Goal: Answer question/provide support

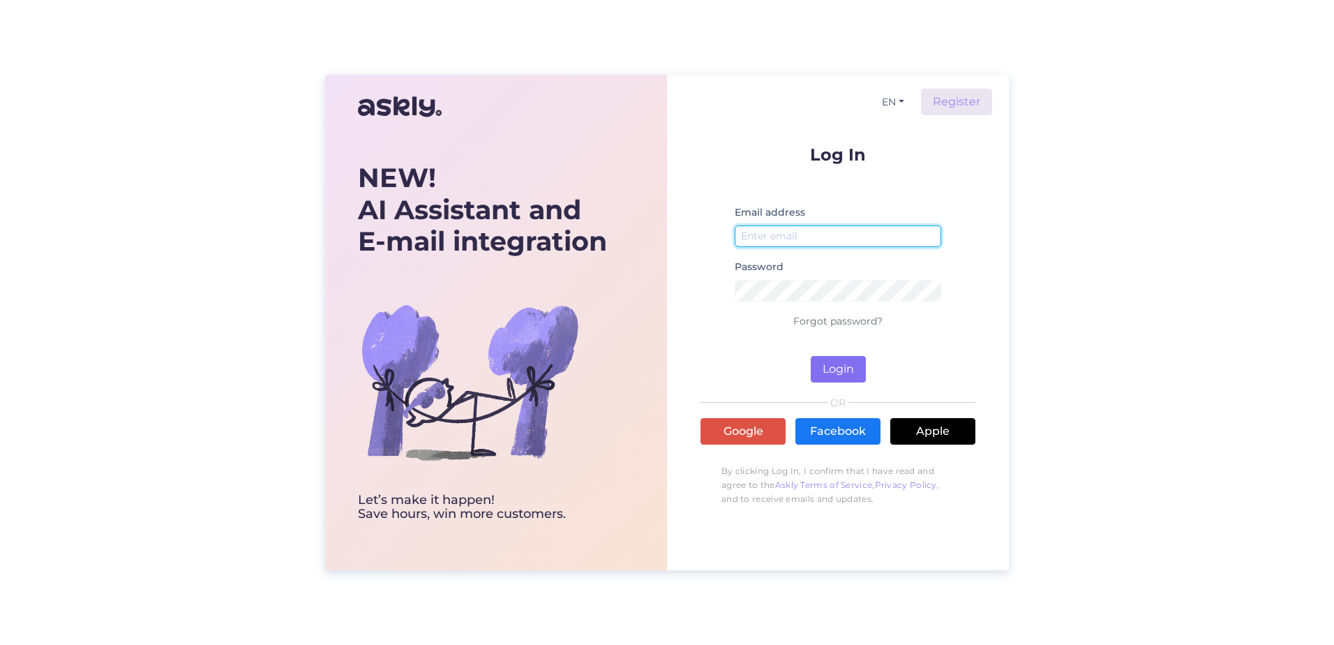
type input "[PERSON_NAME][EMAIL_ADDRESS][PERSON_NAME][DOMAIN_NAME]"
click at [831, 364] on button "Login" at bounding box center [838, 369] width 55 height 27
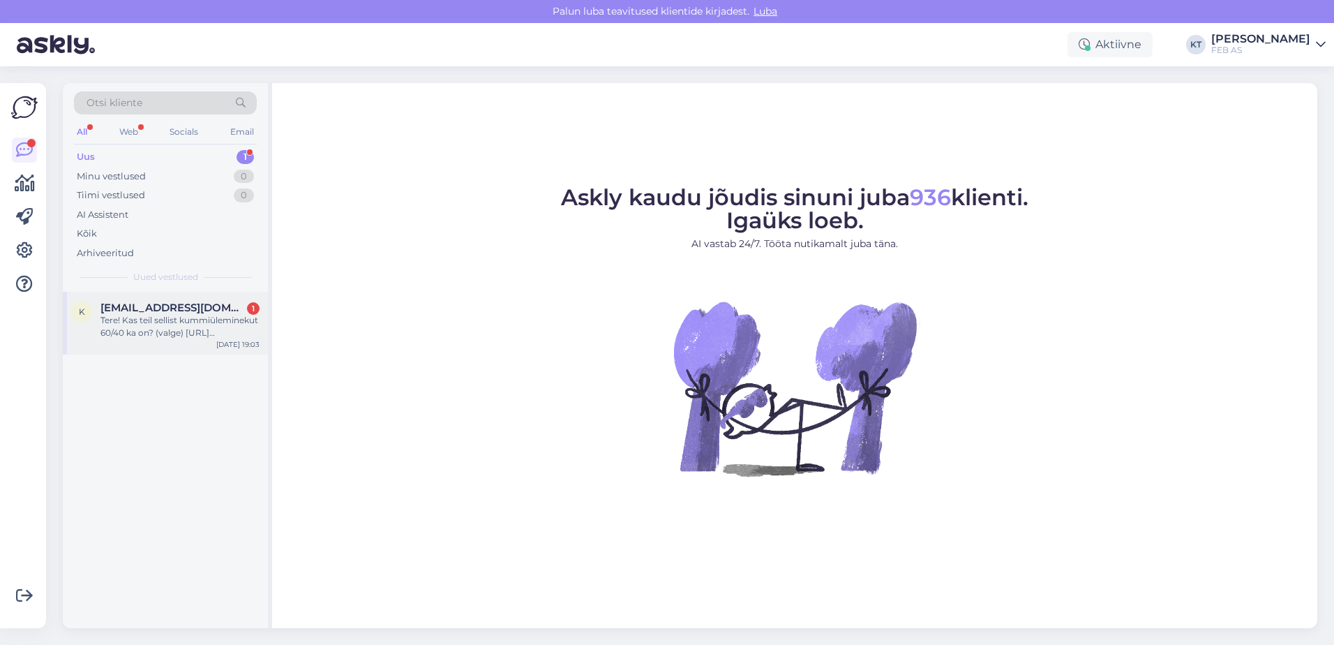
click at [121, 303] on span "[EMAIL_ADDRESS][DOMAIN_NAME]" at bounding box center [172, 307] width 145 height 13
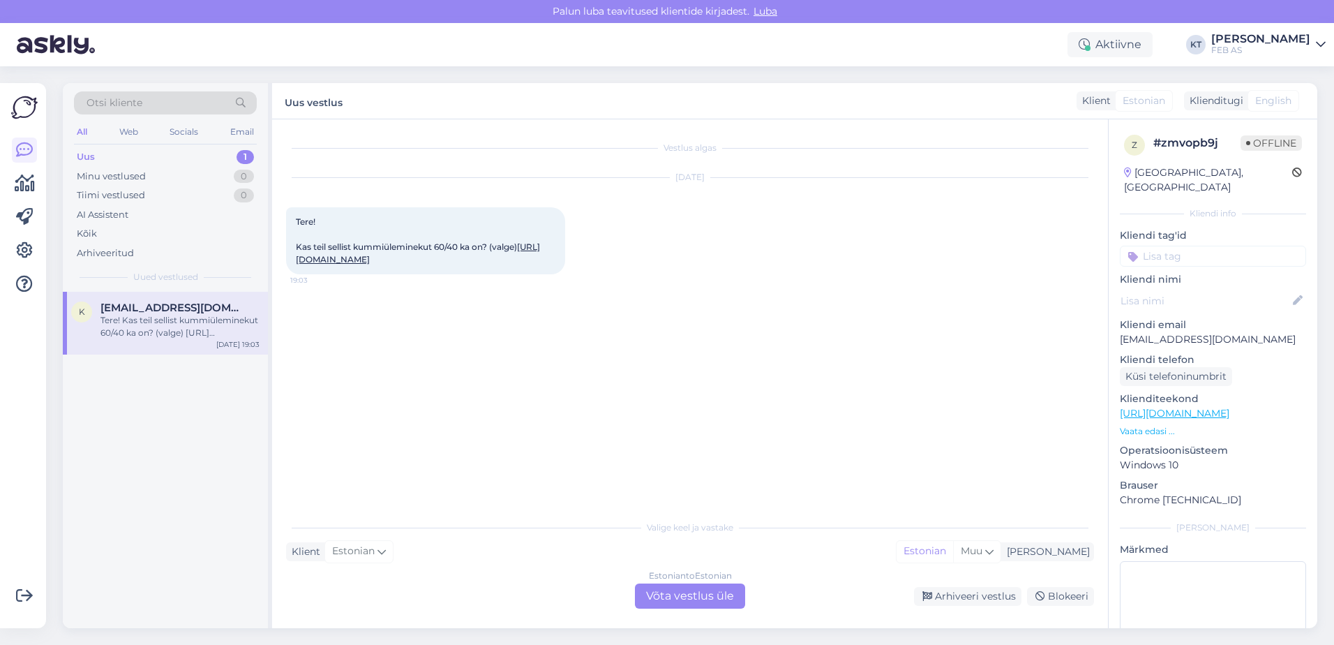
click at [687, 593] on div "Estonian to Estonian Võta vestlus üle" at bounding box center [690, 595] width 110 height 25
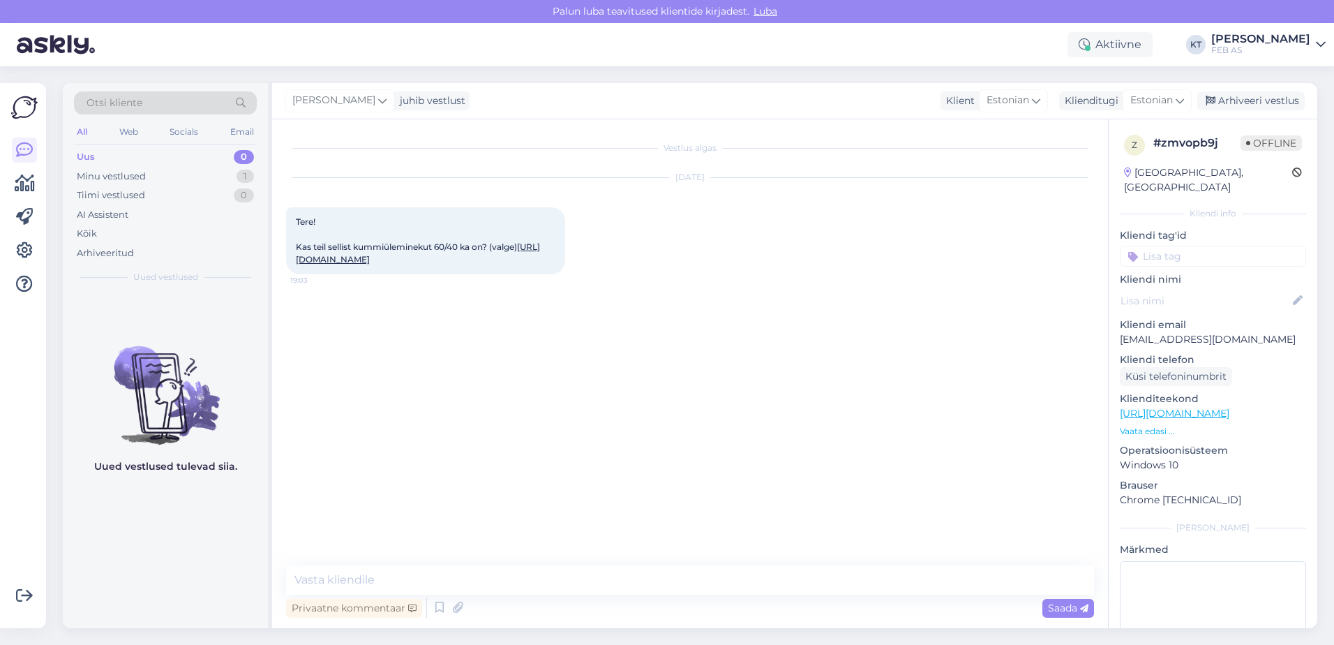
click at [420, 258] on link "[URL][DOMAIN_NAME]" at bounding box center [418, 252] width 244 height 23
click at [376, 262] on link "[URL][DOMAIN_NAME]" at bounding box center [418, 252] width 244 height 23
click at [689, 470] on div "Vestlus algas [DATE] Tere! Kas teil sellist kummiüleminekut 60/40 ka on? (valge…" at bounding box center [696, 342] width 820 height 419
click at [591, 396] on div "Vestlus algas [DATE] Tere! Kas teil sellist kummiüleminekut 60/40 ka on? (valge…" at bounding box center [696, 342] width 820 height 419
click at [564, 330] on div "Vestlus algas [DATE] Tere! Kas teil sellist kummiüleminekut 60/40 ka on? (valge…" at bounding box center [696, 342] width 820 height 419
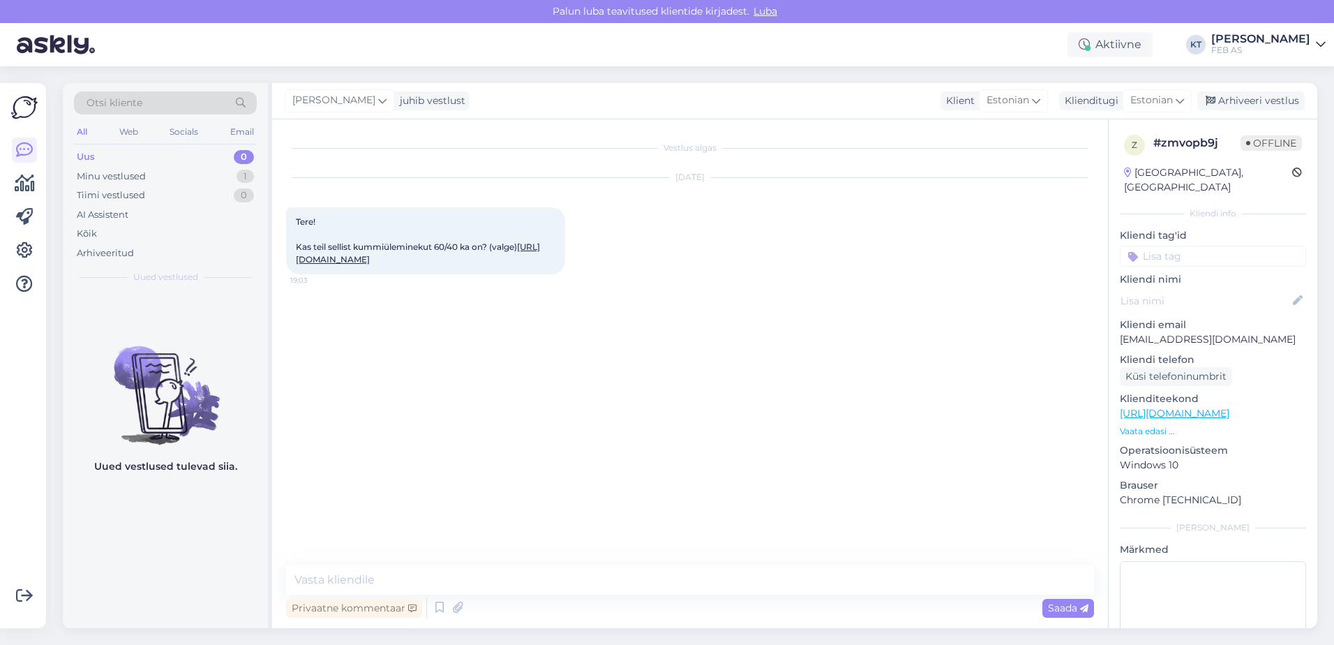
click at [575, 299] on div "Vestlus algas [DATE] Tere! Kas teil sellist kummiüleminekut 60/40 ka on? (valge…" at bounding box center [696, 342] width 820 height 419
click at [685, 423] on div "Vestlus algas [DATE] Tere! Kas teil sellist kummiüleminekut 60/40 ka on? (valge…" at bounding box center [696, 342] width 820 height 419
click at [684, 428] on div "Vestlus algas [DATE] Tere! Kas teil sellist kummiüleminekut 60/40 ka on? (valge…" at bounding box center [696, 342] width 820 height 419
click at [703, 396] on div "Vestlus algas [DATE] Tere! Kas teil sellist kummiüleminekut 60/40 ka on? (valge…" at bounding box center [696, 342] width 820 height 419
click at [493, 335] on div "Vestlus algas [DATE] Tere! Kas teil sellist kummiüleminekut 60/40 ka on? (valge…" at bounding box center [696, 342] width 820 height 419
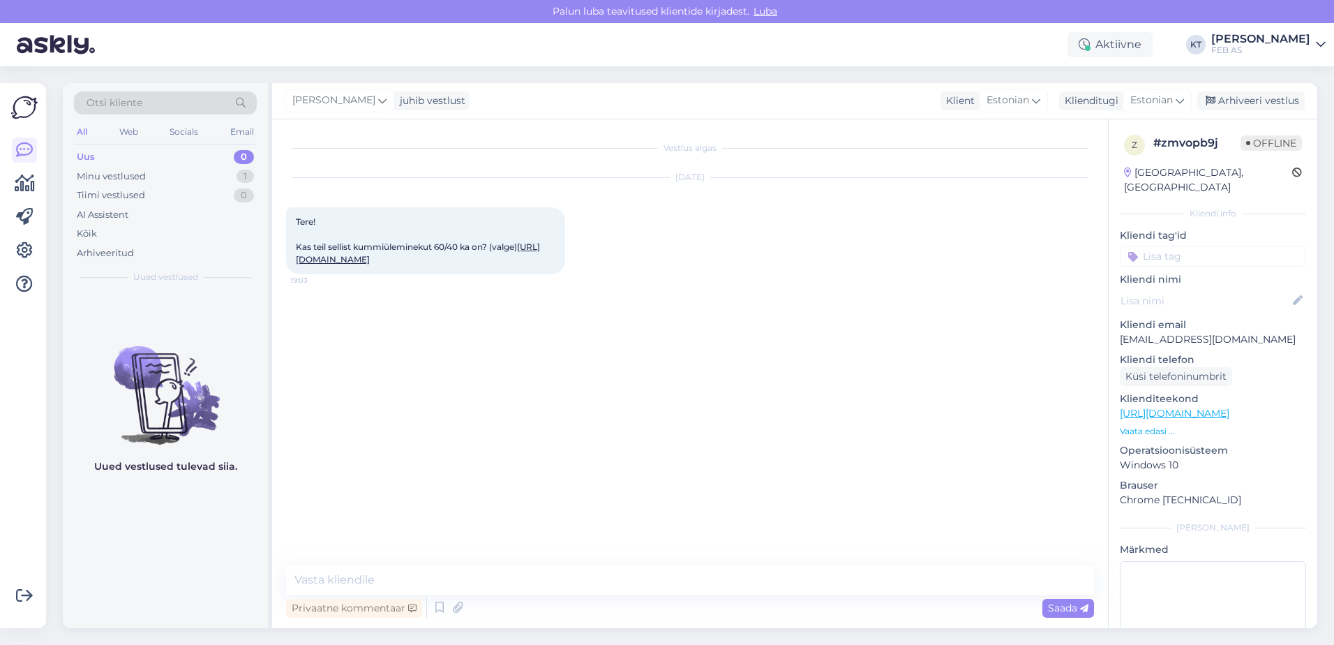
click at [628, 310] on div "Vestlus algas [DATE] Tere! Kas teil sellist kummiüleminekut 60/40 ka on? (valge…" at bounding box center [696, 342] width 820 height 419
click at [698, 329] on div "Vestlus algas [DATE] Tere! Kas teil sellist kummiüleminekut 60/40 ka on? (valge…" at bounding box center [696, 342] width 820 height 419
click at [595, 239] on div "[DATE] Tere! Kas teil sellist kummiüleminekut 60/40 ka on? (valge) [URL][DOMAIN…" at bounding box center [690, 226] width 808 height 127
click at [499, 239] on div "Tere! Kas teil sellist kummiüleminekut 60/40 ka on? (valge) [URL][DOMAIN_NAME] …" at bounding box center [425, 240] width 279 height 67
click at [479, 251] on span "Tere! Kas teil sellist kummiüleminekut 60/40 ka on? (valge) [URL][DOMAIN_NAME]" at bounding box center [418, 240] width 244 height 48
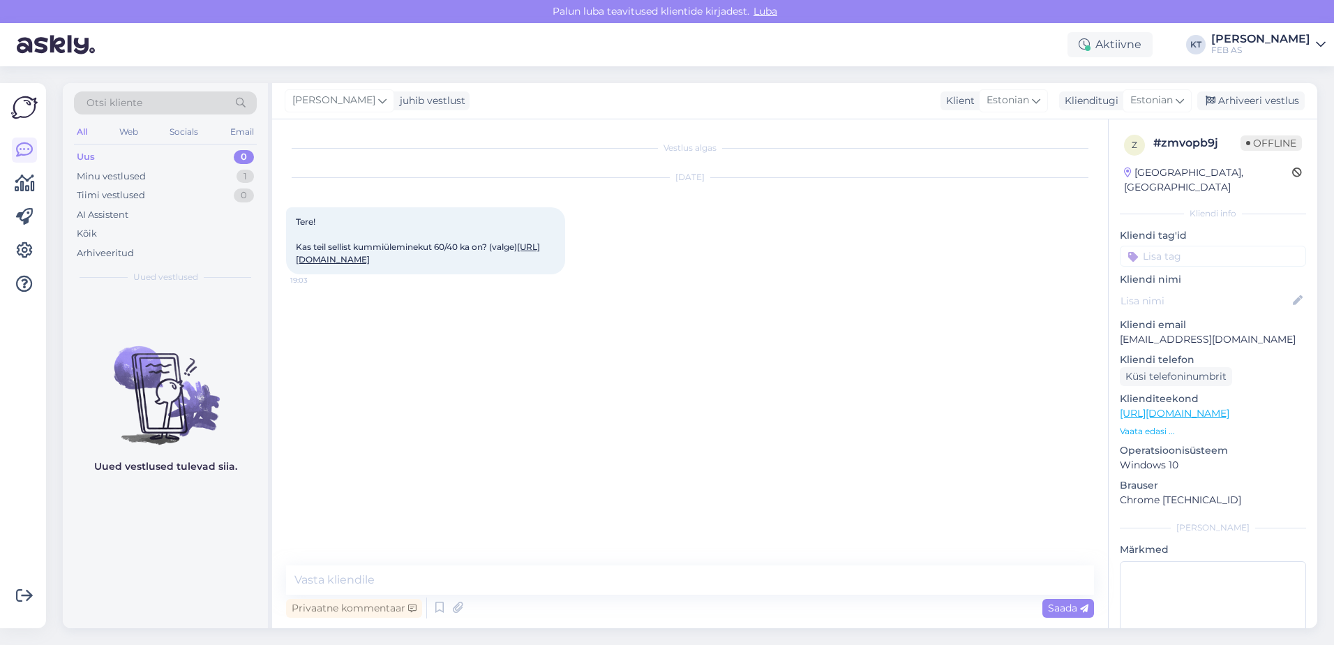
click at [479, 313] on div "Vestlus algas [DATE] Tere! Kas teil sellist kummiüleminekut 60/40 ka on? (valge…" at bounding box center [696, 342] width 820 height 419
click at [589, 402] on div "Vestlus algas [DATE] Tere! Kas teil sellist kummiüleminekut 60/40 ka on? (valge…" at bounding box center [696, 342] width 820 height 419
click at [583, 386] on div "Vestlus algas [DATE] Tere! Kas teil sellist kummiüleminekut 60/40 ka on? (valge…" at bounding box center [696, 342] width 820 height 419
click at [1021, 343] on div "Vestlus algas [DATE] Tere! Kas teil sellist kummiüleminekut 60/40 ka on? (valge…" at bounding box center [696, 342] width 820 height 419
click at [591, 574] on textarea at bounding box center [690, 579] width 808 height 29
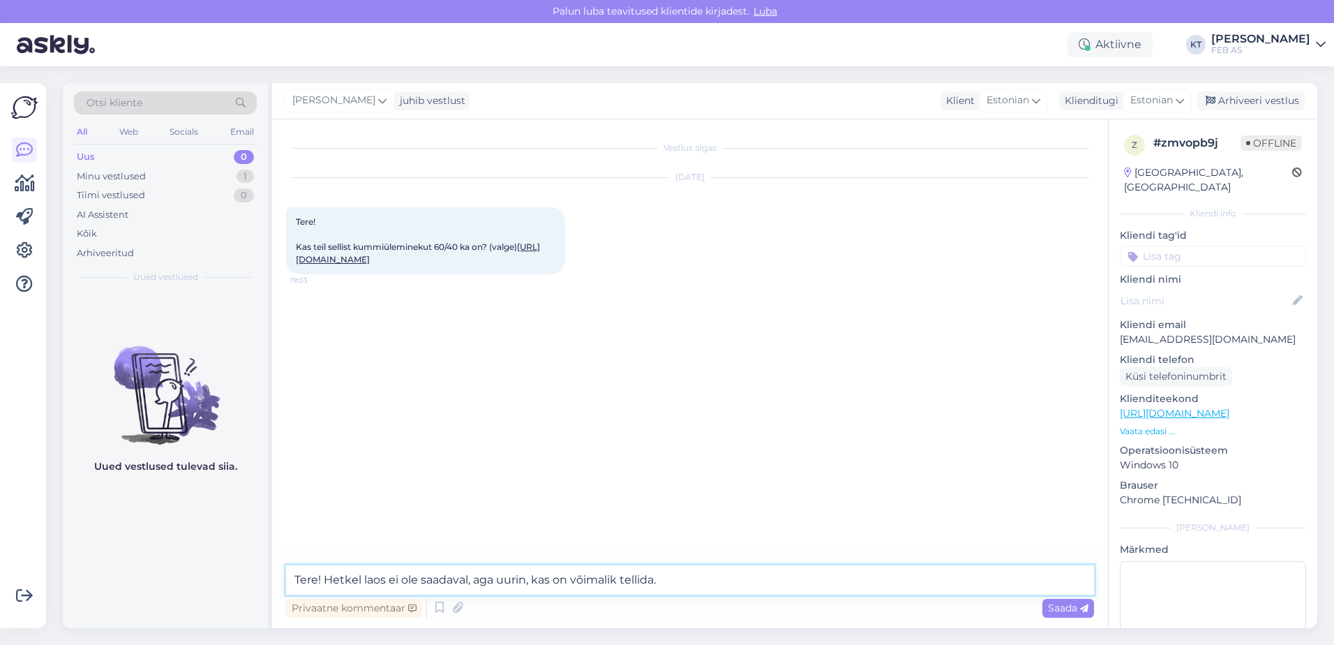
type textarea "Tere! Hetkel laos ei ole saadaval, aga uurin, kas on võimalik tellida."
click at [682, 586] on textarea "Tere! Hetkel laos ei ole saadaval, aga uurin, kas on võimalik tellida." at bounding box center [690, 579] width 808 height 29
click at [687, 583] on textarea "Tere! Hetkel laos ei ole saadaval, aga uurin, kas on võimalik tellida." at bounding box center [690, 579] width 808 height 29
click at [698, 579] on textarea "Tere! Hetkel laos ei ole saadaval, aga uurin, kas on võimalik tellida." at bounding box center [690, 579] width 808 height 29
click at [706, 580] on textarea "Tere! Hetkel laos ei ole saadaval, aga uurin, kas on võimalik tellida." at bounding box center [690, 579] width 808 height 29
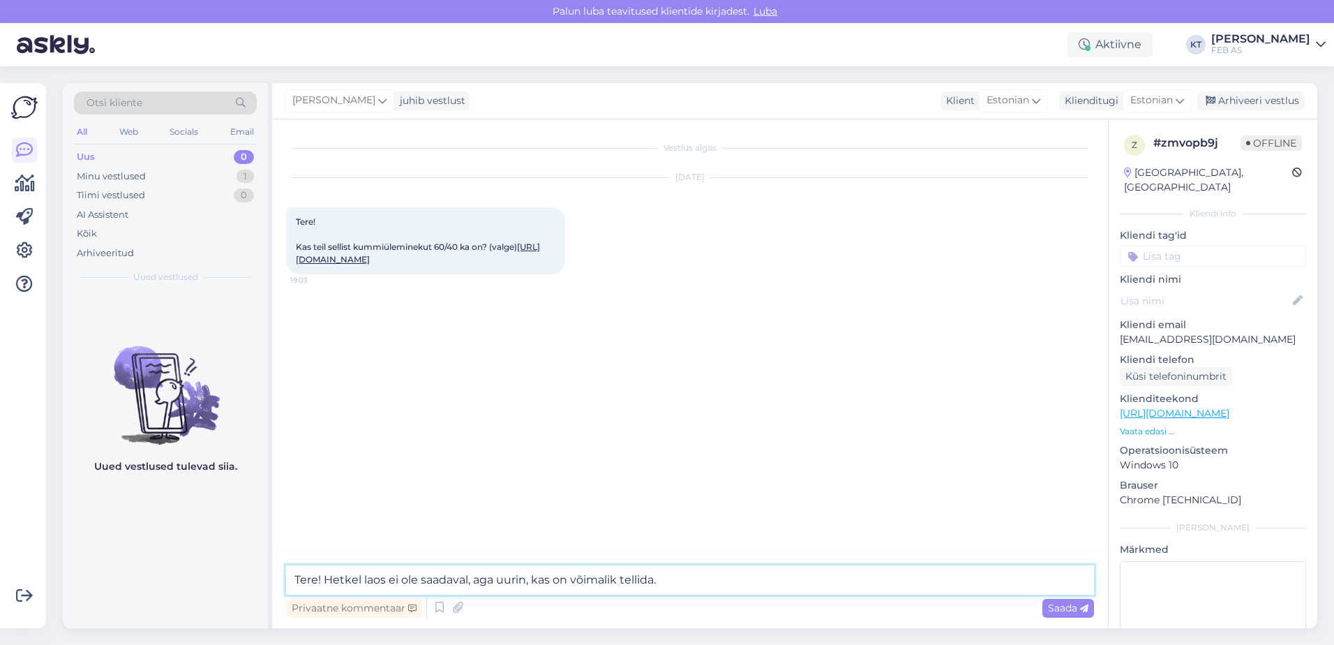
click at [724, 580] on textarea "Tere! Hetkel laos ei ole saadaval, aga uurin, kas on võimalik tellida." at bounding box center [690, 579] width 808 height 29
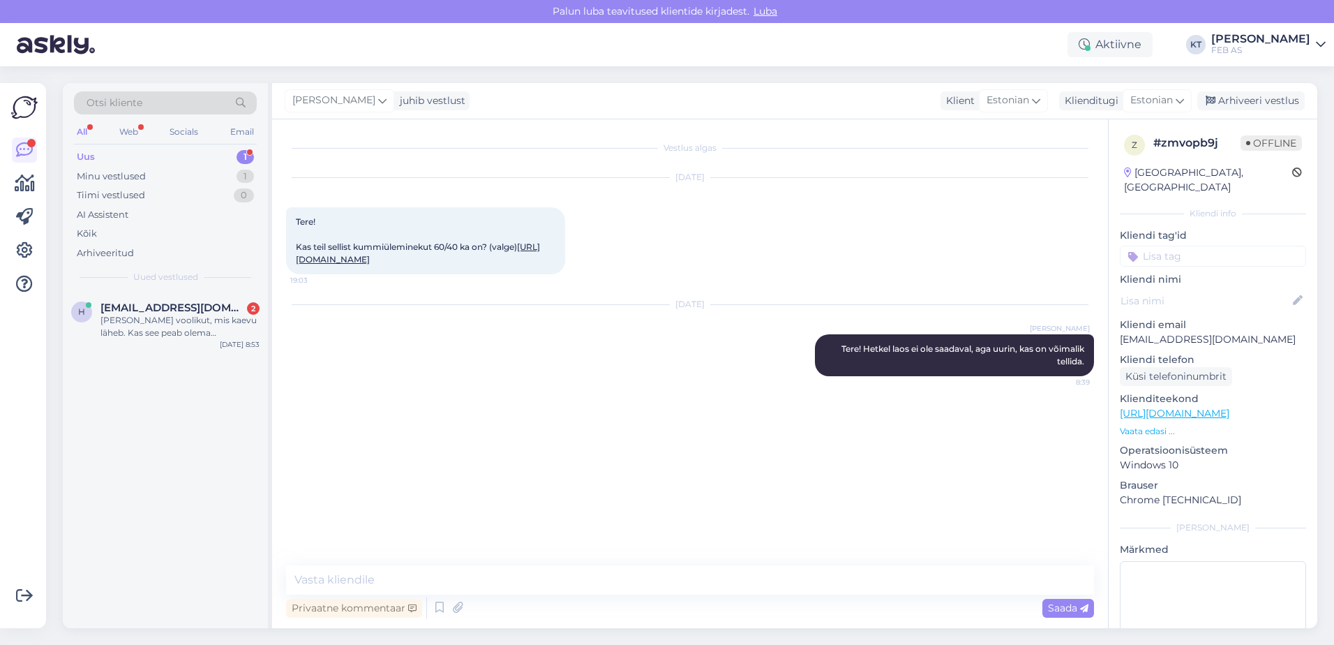
click at [119, 156] on div "Uus 1" at bounding box center [165, 157] width 183 height 20
click at [147, 317] on div "[PERSON_NAME] voolikut, mis kaevu läheb. Kas see peab olema mingisugune plastik…" at bounding box center [179, 326] width 159 height 25
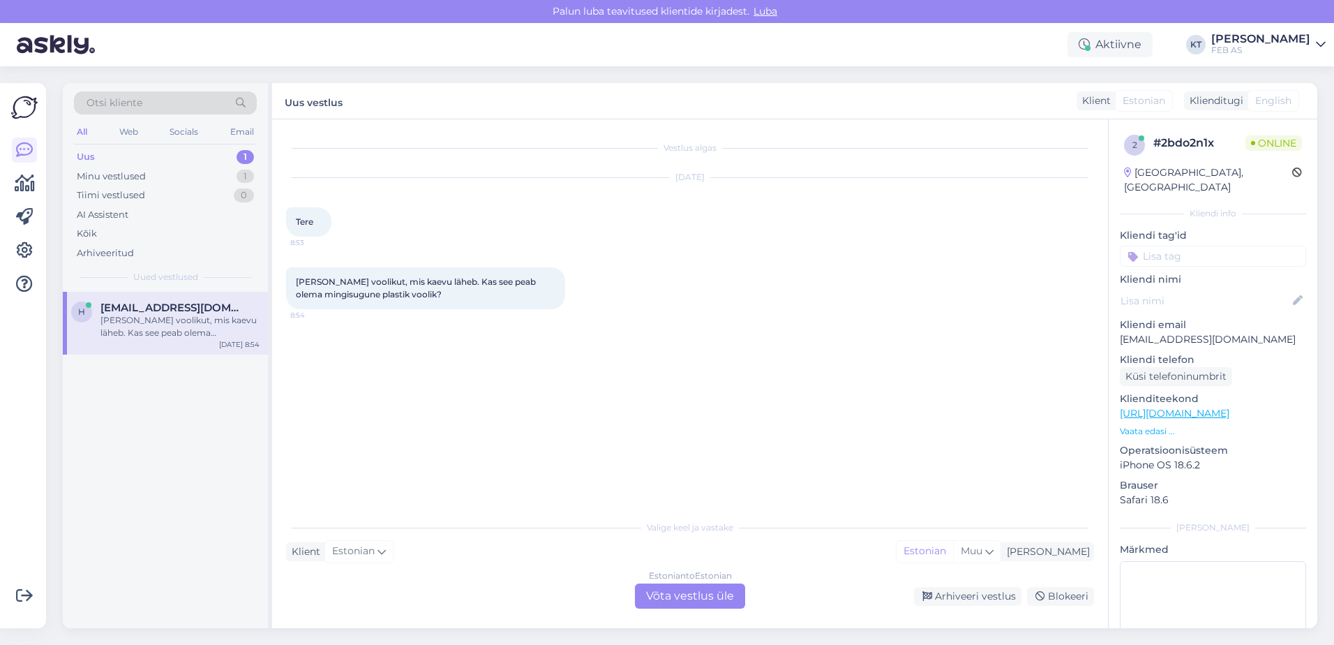
click at [675, 596] on div "Estonian to Estonian Võta vestlus üle" at bounding box center [690, 595] width 110 height 25
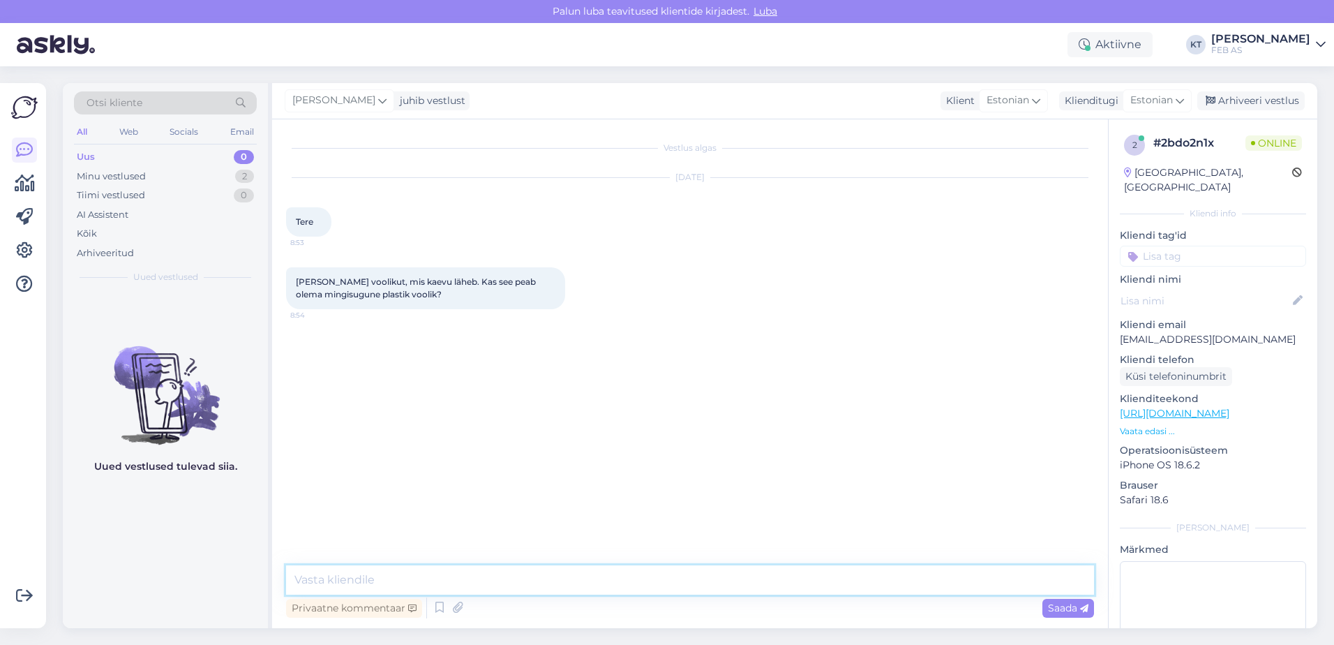
click at [608, 585] on textarea at bounding box center [690, 579] width 808 height 29
type textarea "Tere! Kohe uurin."
click at [366, 577] on textarea at bounding box center [690, 579] width 808 height 29
type textarea "Kuidas seda voolikut täpsemalt ühendada sooviksite?"
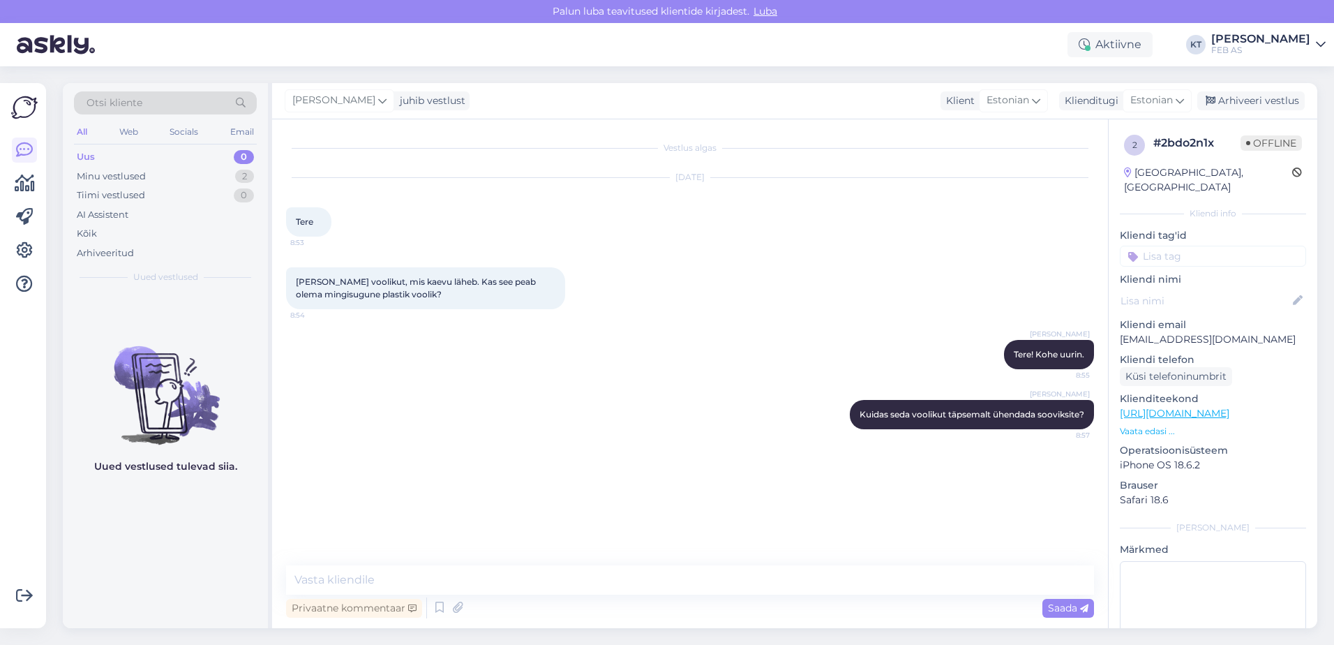
click at [506, 412] on div "[PERSON_NAME] [PERSON_NAME] voolikut täpsemalt ühendada sooviksite? 8:57" at bounding box center [690, 414] width 808 height 60
click at [405, 583] on textarea at bounding box center [690, 579] width 808 height 29
type textarea "Kas soovite pumba külge ühendada voolikut?"
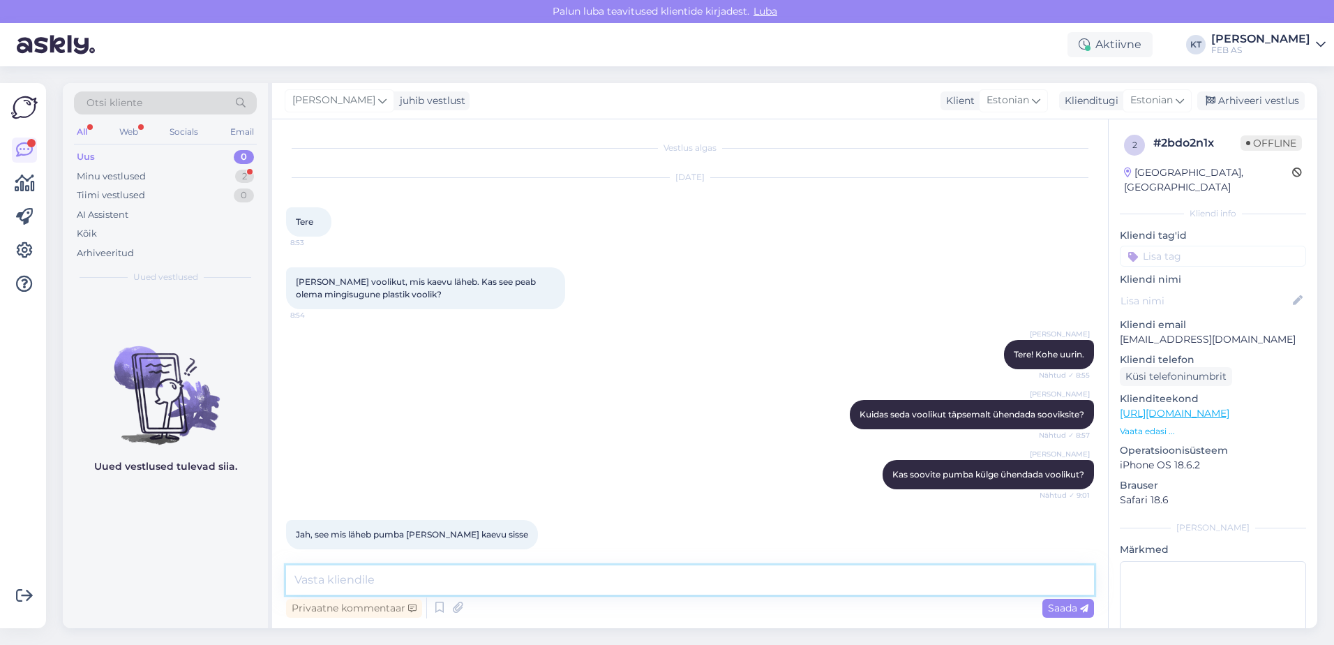
scroll to position [12, 0]
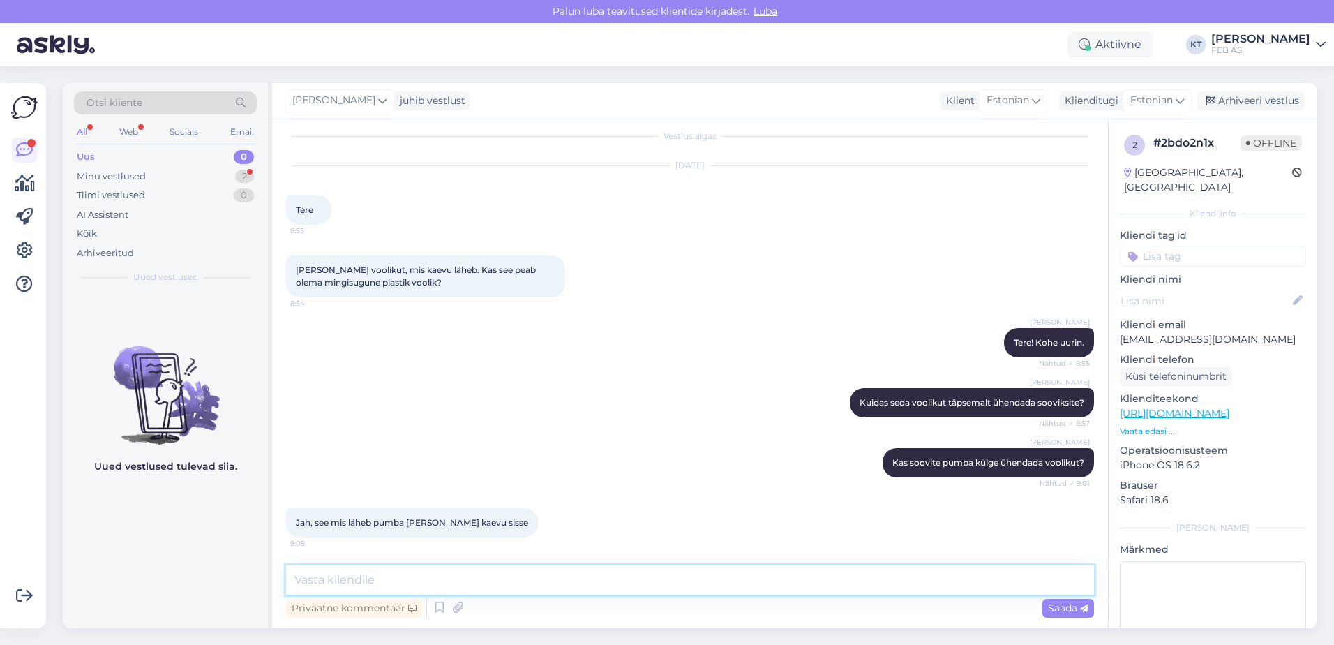
click at [387, 578] on textarea at bounding box center [690, 579] width 808 height 29
click at [410, 597] on div "Privaatne kommentaar Saada" at bounding box center [690, 607] width 808 height 27
click at [409, 580] on textarea at bounding box center [690, 579] width 808 height 29
click at [412, 573] on textarea at bounding box center [690, 579] width 808 height 29
click at [707, 483] on div "[PERSON_NAME] soovite pumba külge ühendada voolikut? Nähtud ✓ 9:01" at bounding box center [690, 463] width 808 height 60
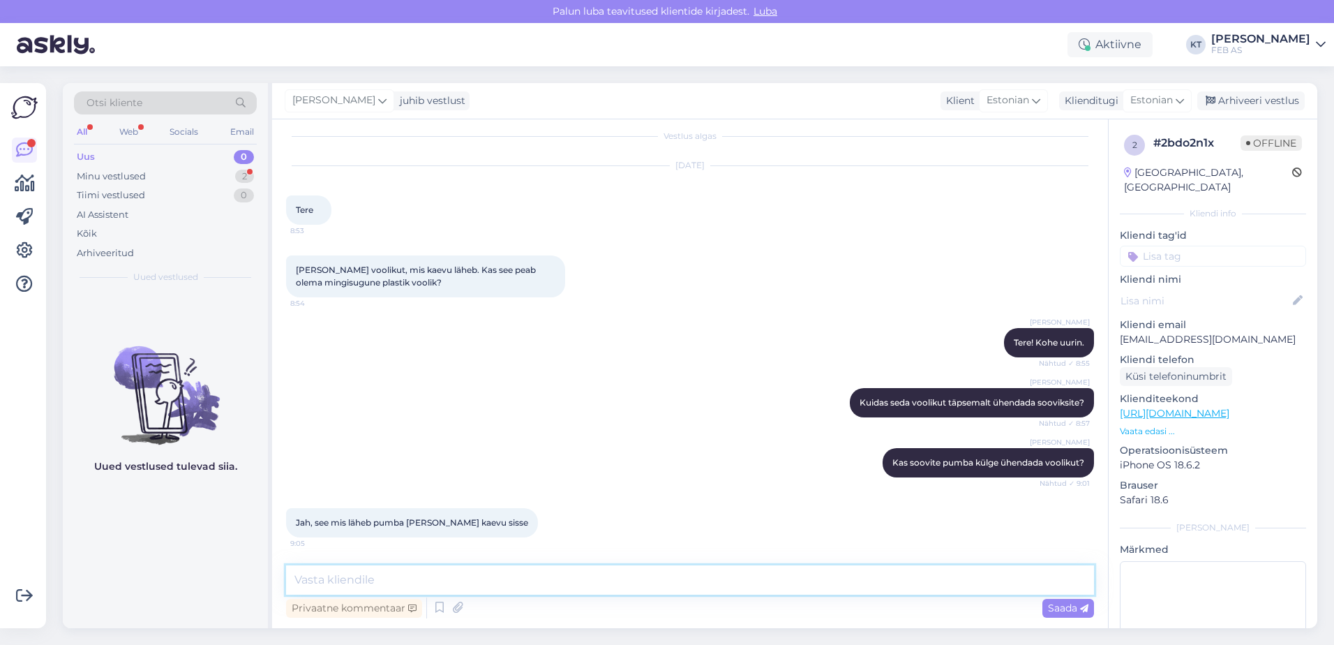
click at [473, 576] on textarea at bounding box center [690, 579] width 808 height 29
click at [180, 179] on div "Minu vestlused 2" at bounding box center [165, 177] width 183 height 20
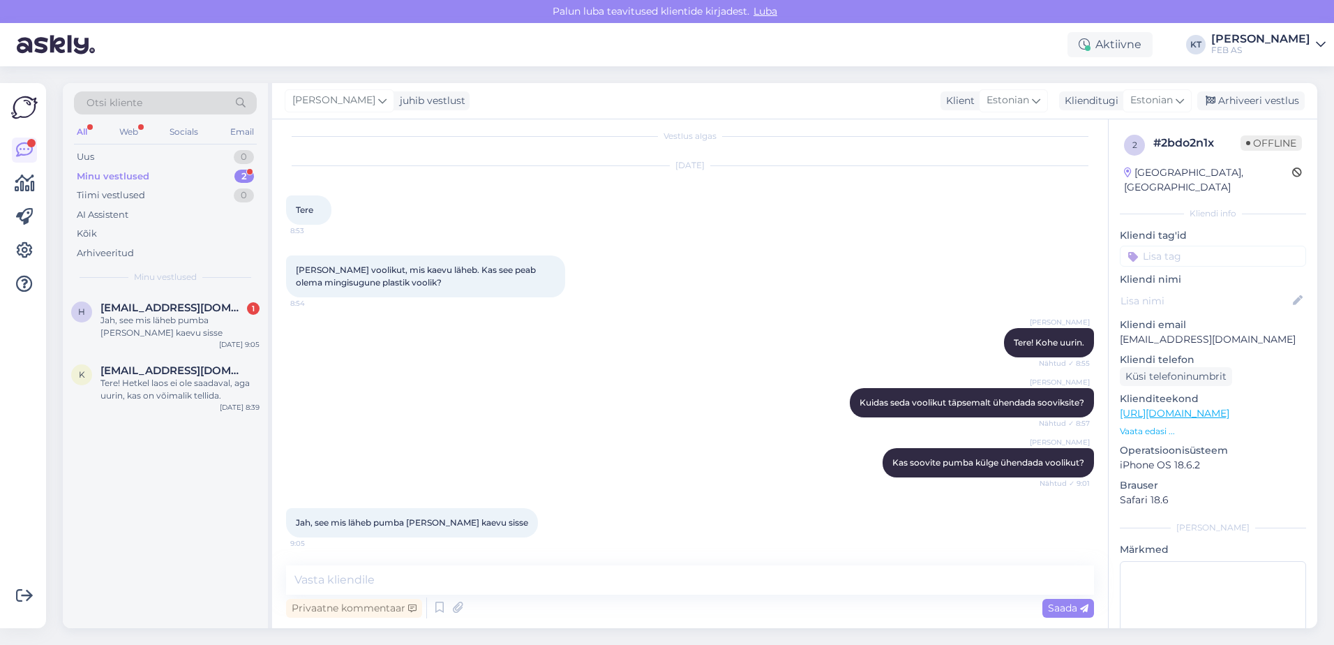
click at [118, 125] on div "All Web Socials Email" at bounding box center [165, 134] width 183 height 22
click at [127, 130] on div "Web" at bounding box center [129, 132] width 24 height 18
click at [167, 302] on span "[EMAIL_ADDRESS][DOMAIN_NAME]" at bounding box center [172, 307] width 145 height 13
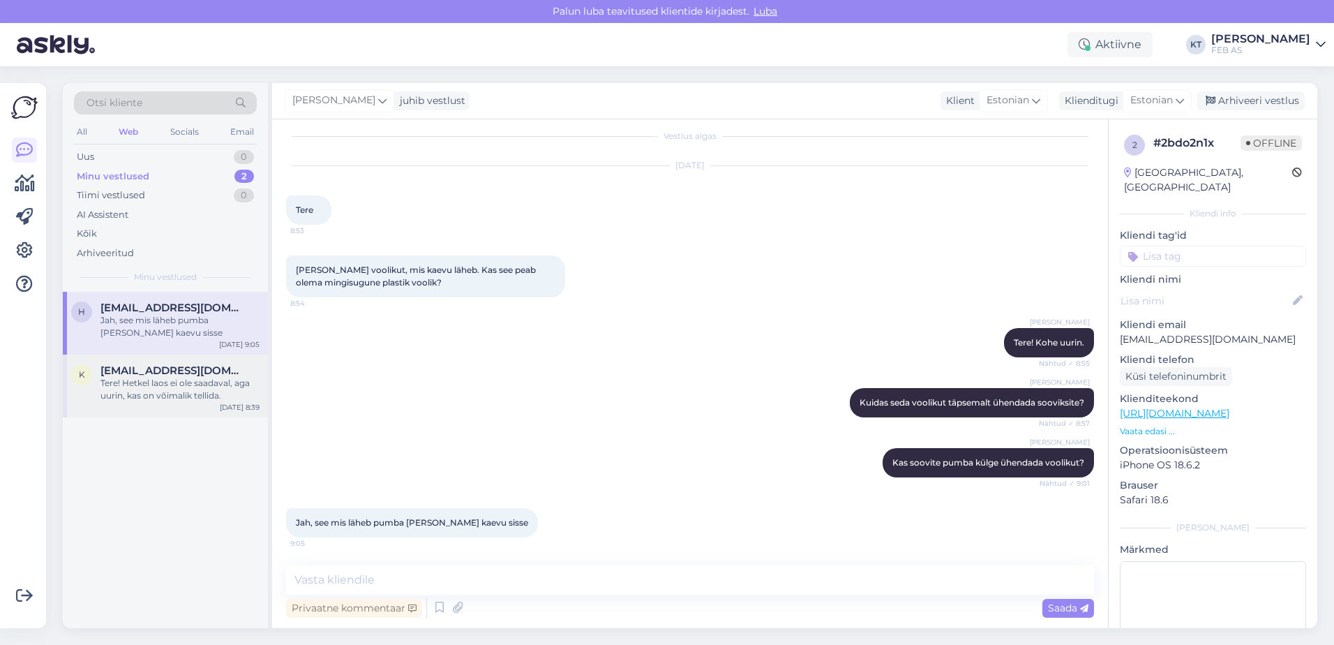
click at [231, 396] on div "Tere! Hetkel laos ei ole saadaval, aga uurin, kas on võimalik tellida." at bounding box center [179, 389] width 159 height 25
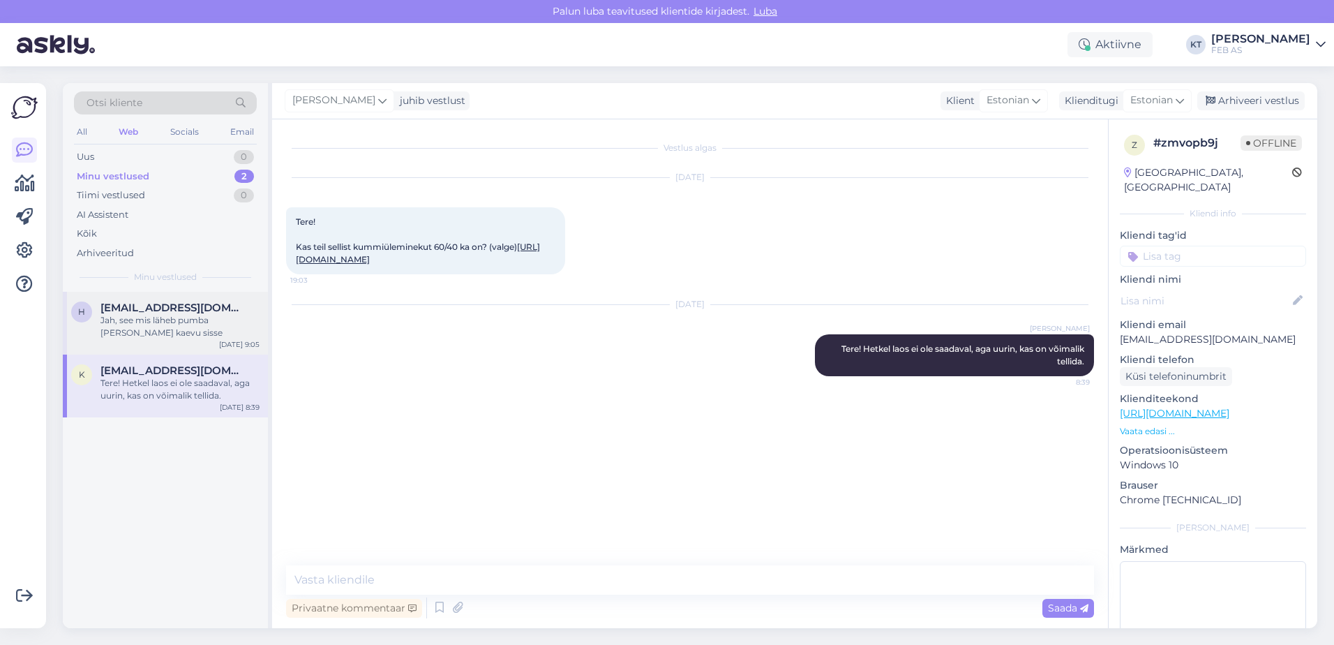
click at [211, 303] on span "[EMAIL_ADDRESS][DOMAIN_NAME]" at bounding box center [172, 307] width 145 height 13
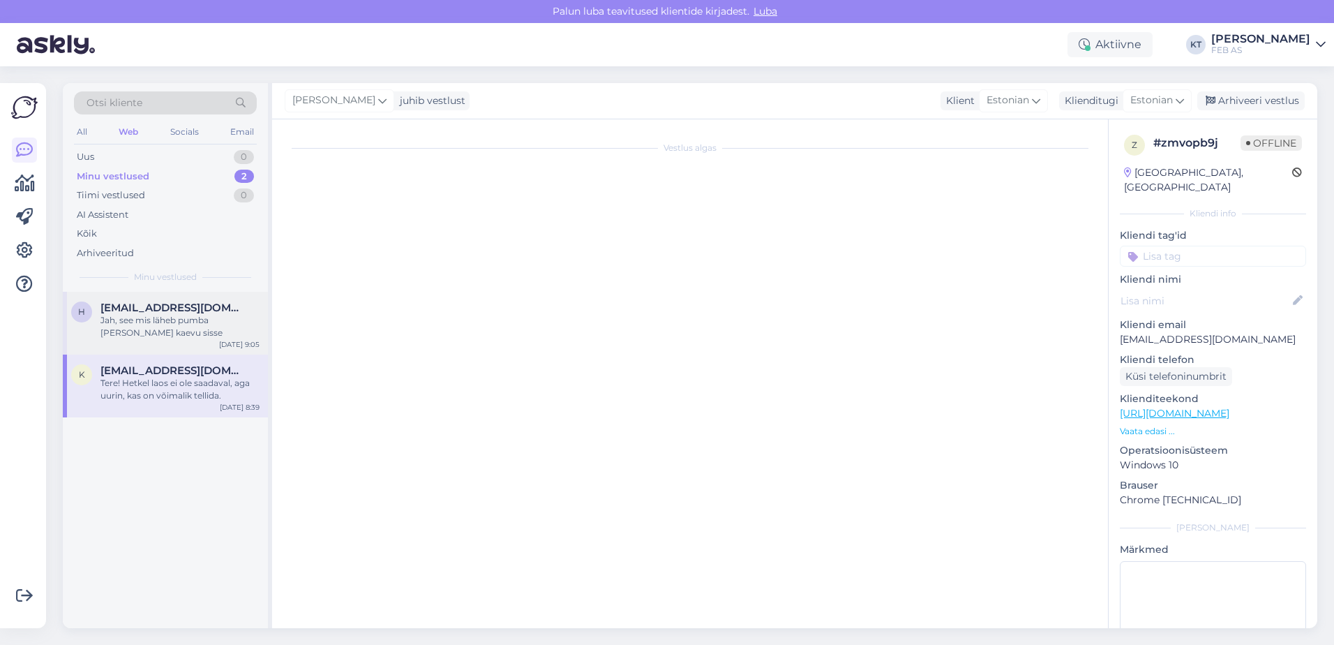
scroll to position [12, 0]
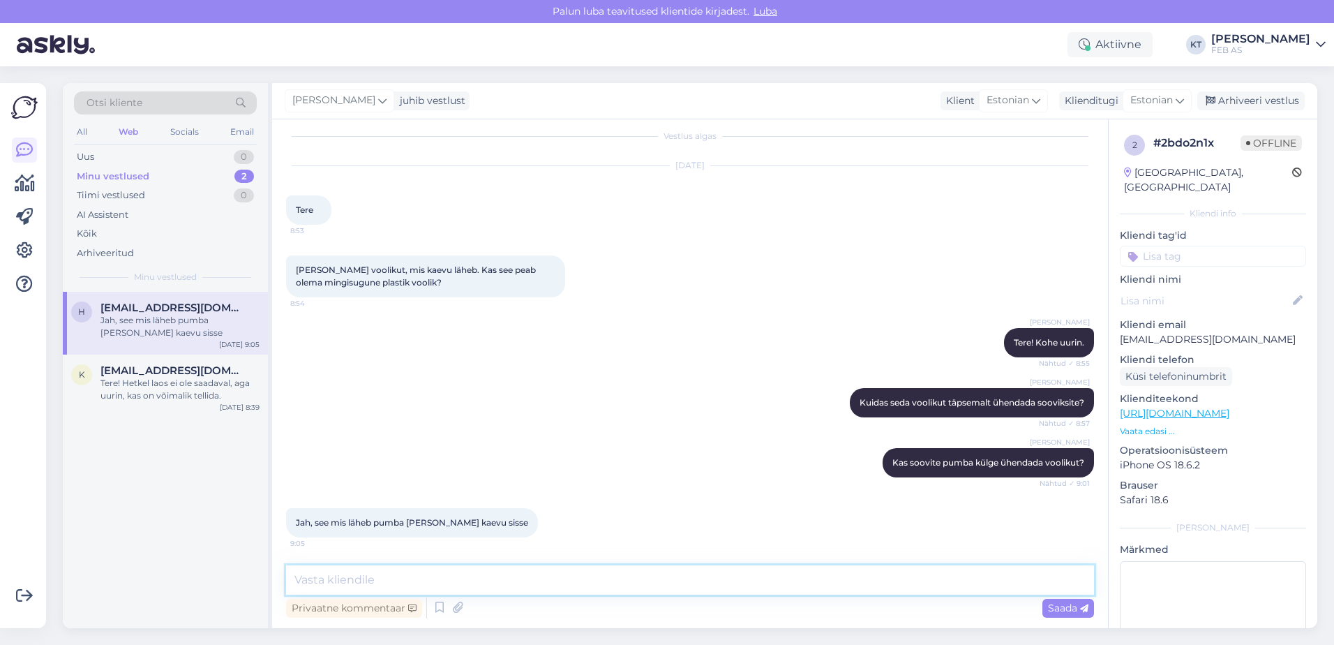
click at [424, 584] on textarea at bounding box center [690, 579] width 808 height 29
click at [493, 407] on div "[PERSON_NAME] [PERSON_NAME] voolikut täpsemalt ühendada sooviksite? Nähtud ✓ 8:…" at bounding box center [690, 403] width 808 height 60
click at [522, 432] on div "[PERSON_NAME] [PERSON_NAME] voolikut täpsemalt ühendada sooviksite? Nähtud ✓ 8:…" at bounding box center [690, 403] width 808 height 60
click at [565, 583] on textarea at bounding box center [690, 579] width 808 height 29
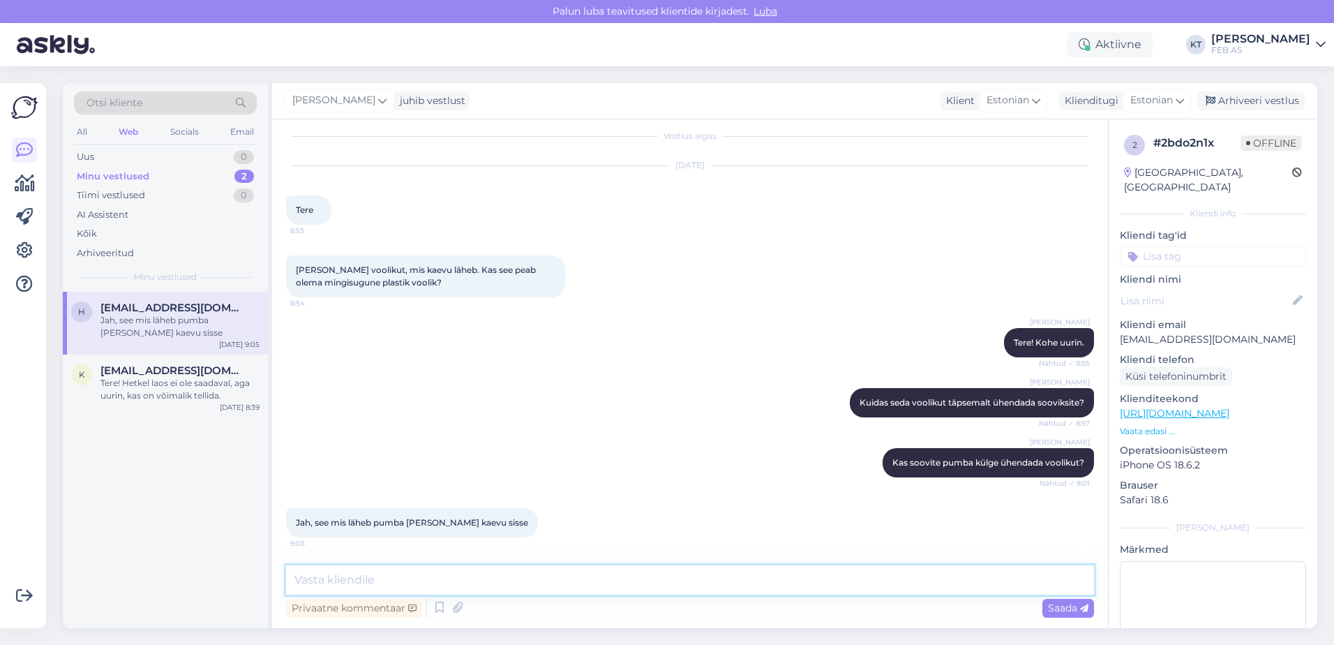
click at [710, 578] on textarea at bounding box center [690, 579] width 808 height 29
click at [586, 582] on textarea at bounding box center [690, 579] width 808 height 29
click at [447, 593] on textarea at bounding box center [690, 579] width 808 height 29
click at [550, 583] on textarea at bounding box center [690, 579] width 808 height 29
click at [781, 590] on textarea at bounding box center [690, 579] width 808 height 29
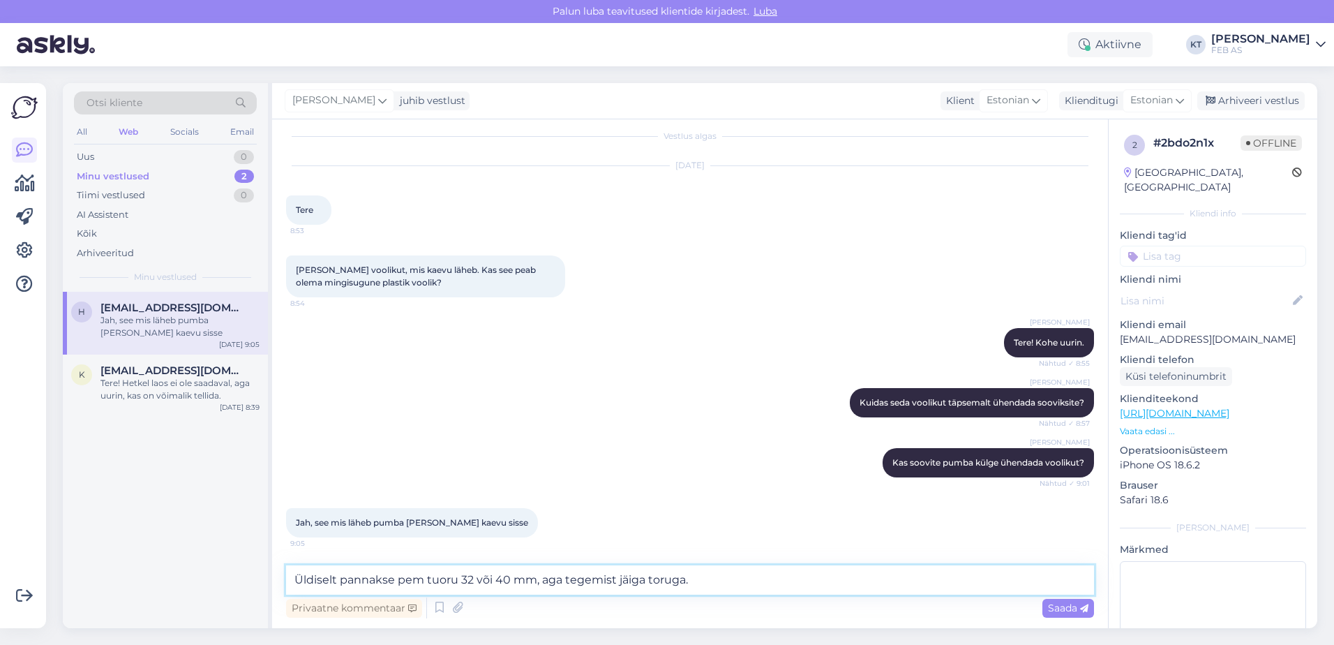
click at [784, 584] on textarea "Üldiselt pannakse pem tuoru 32 või 40 mm, aga tegemist jäiga toruga." at bounding box center [690, 579] width 808 height 29
click at [802, 573] on textarea "Üldiselt pannakse pem tuoru 32 või 40 mm, aga tegemist jäiga toruga." at bounding box center [690, 579] width 808 height 29
click at [438, 575] on textarea "Üldiselt pannakse pem tuoru 32 või 40 mm, aga tegemist jäiga toruga." at bounding box center [690, 579] width 808 height 29
click at [699, 575] on textarea "Üldiselt pannakse pem toru 32 või 40 mm, aga tegemist jäiga toruga." at bounding box center [690, 579] width 808 height 29
drag, startPoint x: 717, startPoint y: 576, endPoint x: 700, endPoint y: 565, distance: 20.3
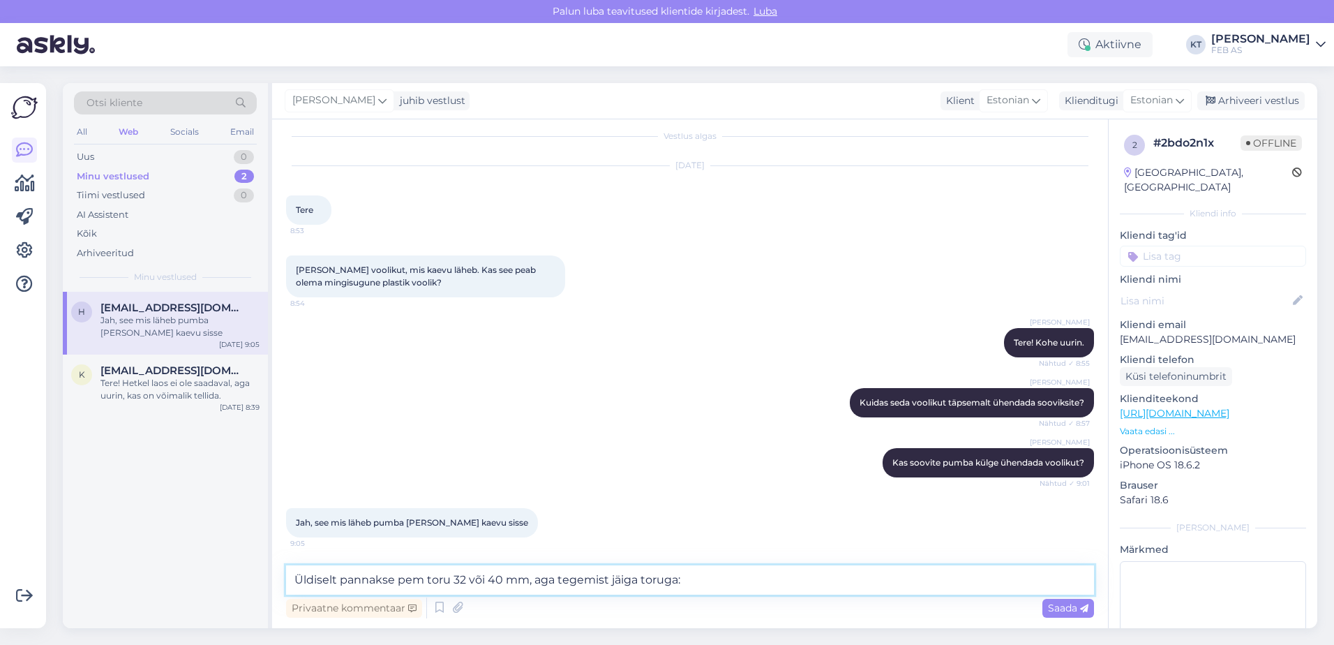
paste textarea "[URL][DOMAIN_NAME]"
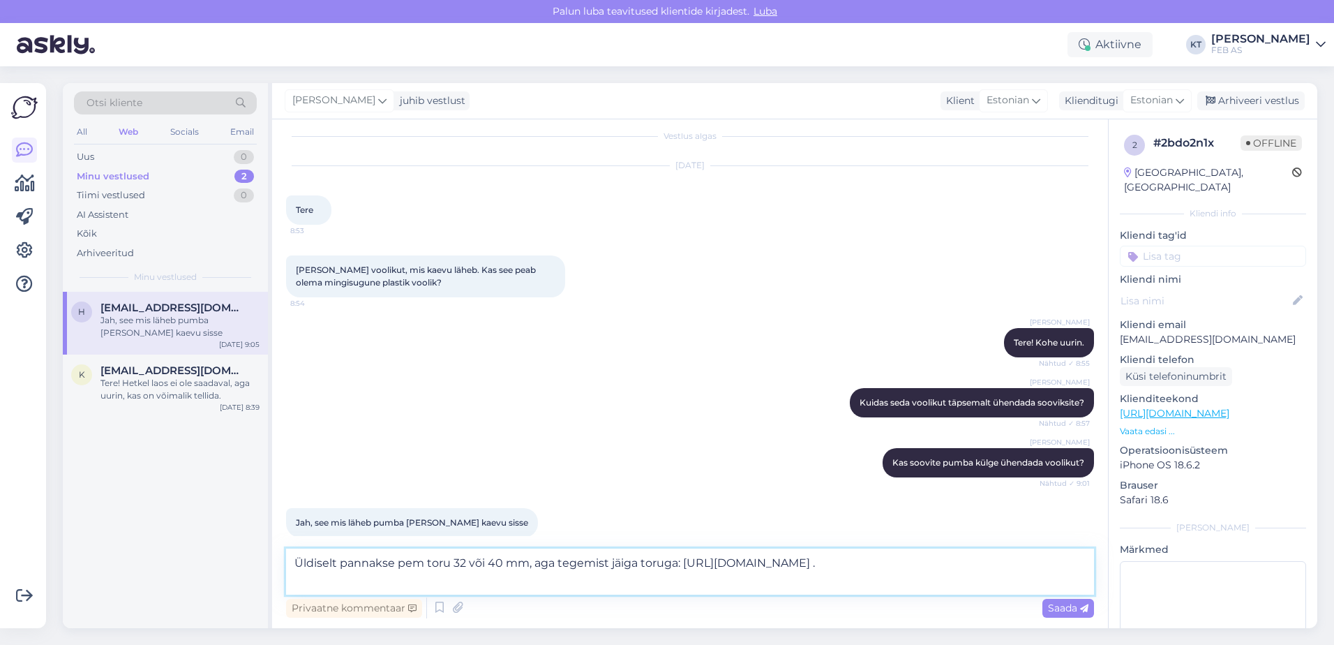
click at [548, 579] on textarea "Üldiselt pannakse pem toru 32 või 40 mm, aga tegemist jäiga toruga: [URL][DOMAI…" at bounding box center [690, 571] width 808 height 46
click at [673, 561] on textarea "Üldiselt pannakse pem toru 32 või 40 mm, aga tegemist jäiga toruga: [URL][DOMAI…" at bounding box center [690, 571] width 808 height 46
click at [677, 560] on textarea "Üldiselt pannakse pem toru 32 või 40 mm, aga tegemist jäiga toruga: [URL][DOMAI…" at bounding box center [690, 571] width 808 height 46
click at [1081, 571] on textarea "Üldiselt pannakse pem toru 32 või 40 mm, aga tegemist jäiga toruga: [URL][DOMAI…" at bounding box center [690, 571] width 808 height 46
click at [1070, 587] on textarea "Üldiselt pannakse pem toru 32 või 40 mm, aga tegemist jäiga toruga: [URL][DOMAI…" at bounding box center [690, 571] width 808 height 46
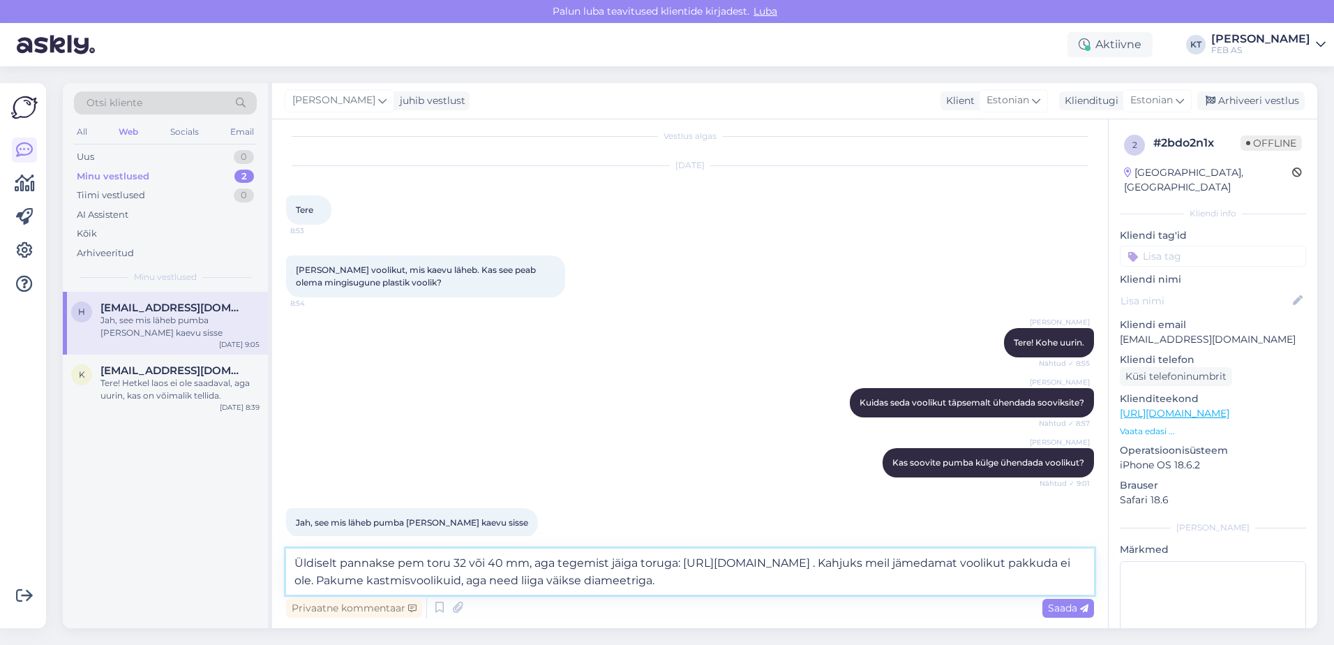
drag, startPoint x: 422, startPoint y: 564, endPoint x: 294, endPoint y: 559, distance: 128.5
click at [294, 559] on textarea "Üldiselt pannakse pem toru 32 või 40 mm, aga tegemist jäiga toruga: [URL][DOMAI…" at bounding box center [690, 571] width 808 height 46
click at [1073, 578] on textarea "Pakkuda on pem toru 32 või 40 mm, aga tegemist jäiga toruga: [URL][DOMAIN_NAME]…" at bounding box center [690, 571] width 808 height 46
drag, startPoint x: 712, startPoint y: 583, endPoint x: 436, endPoint y: 575, distance: 276.4
click at [436, 575] on textarea "Pakkuda on pem toru 32 või 40 mm, aga tegemist jäiga toruga: [URL][DOMAIN_NAME]…" at bounding box center [690, 571] width 808 height 46
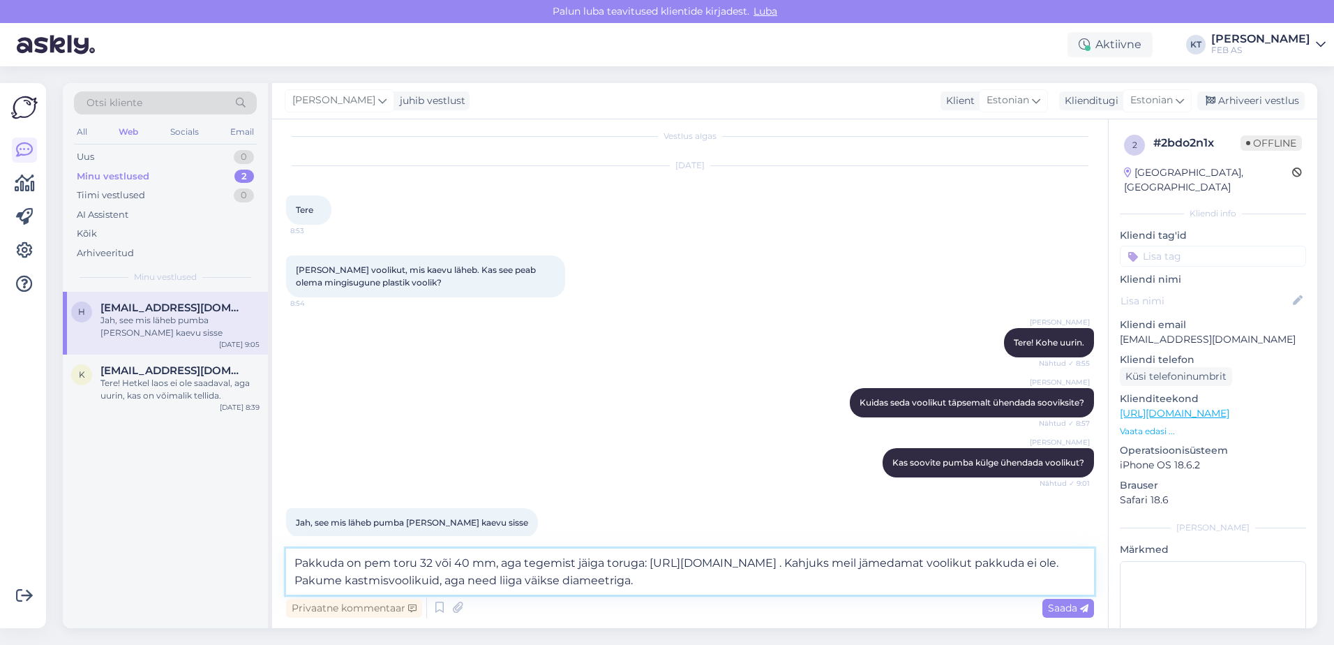
click at [1062, 585] on textarea "Pakkuda on pem toru 32 või 40 mm, aga tegemist jäiga toruga: [URL][DOMAIN_NAME]…" at bounding box center [690, 571] width 808 height 46
paste textarea "Kahjuks meil jämedamat voolikut pakkuda ei ole."
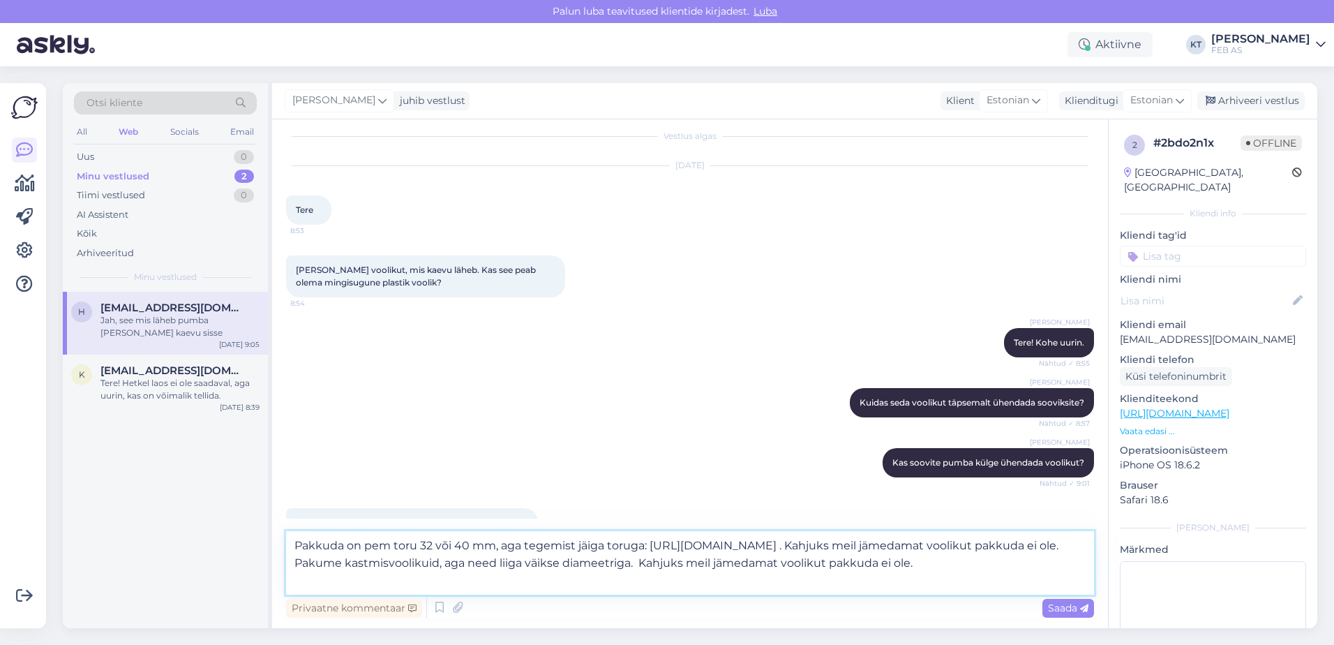
drag, startPoint x: 712, startPoint y: 561, endPoint x: 440, endPoint y: 556, distance: 272.1
click at [440, 556] on textarea "Pakkuda on pem toru 32 või 40 mm, aga tegemist jäiga toruga: [URL][DOMAIN_NAME]…" at bounding box center [690, 562] width 808 height 63
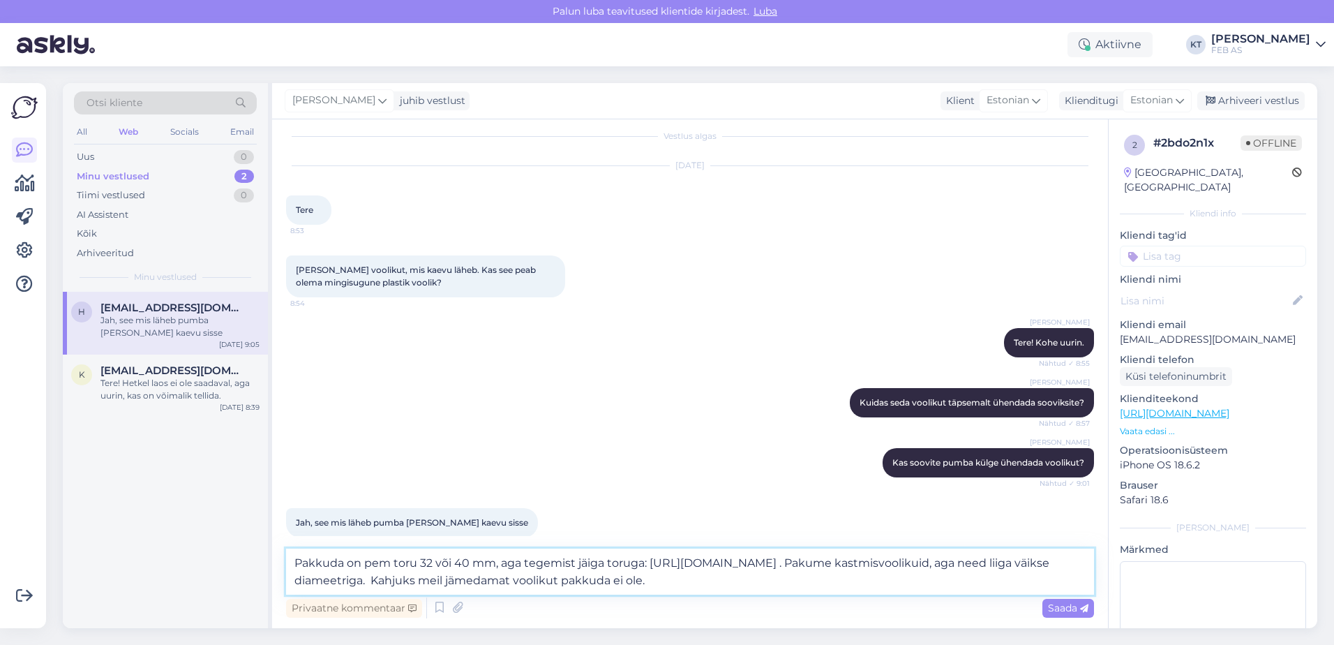
click at [659, 567] on textarea "Pakkuda on pem toru 32 või 40 mm, aga tegemist jäiga toruga: [URL][DOMAIN_NAME]…" at bounding box center [690, 571] width 808 height 46
type textarea "Pakkuda on pem toru 32 või 40 mm, aga tegemist jäiga toruga: [URL][DOMAIN_NAME]…"
click at [1052, 603] on span "Saada" at bounding box center [1068, 607] width 40 height 13
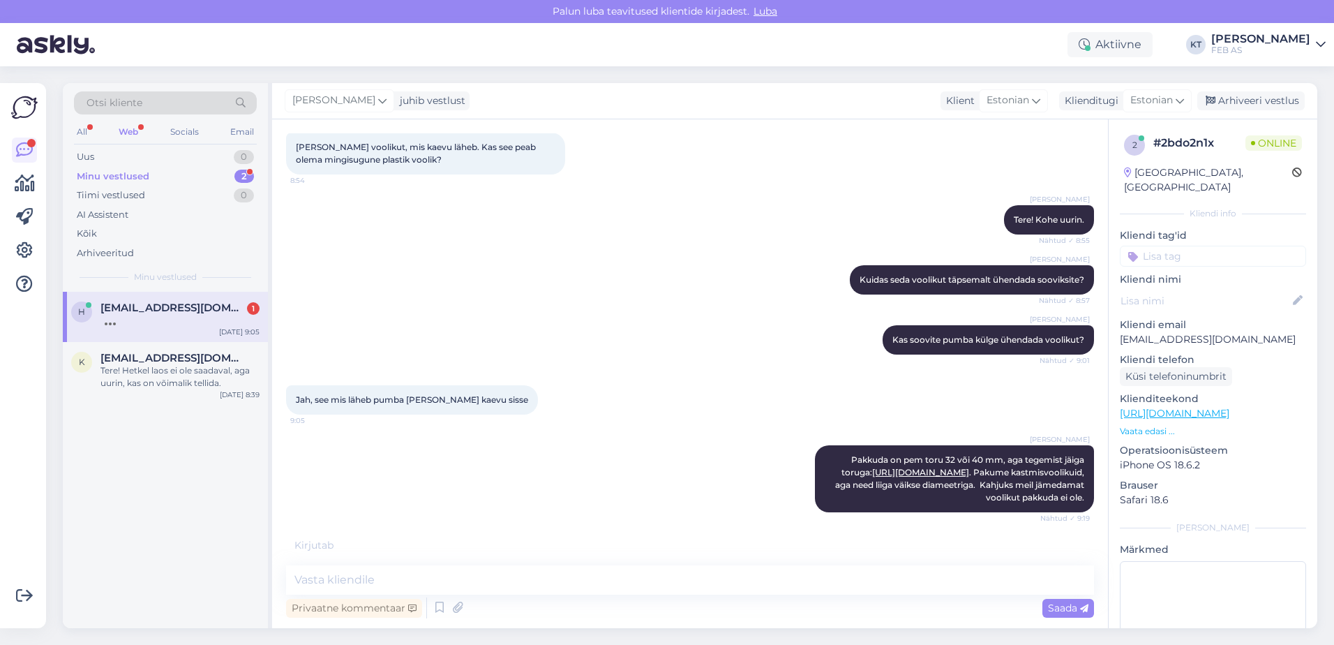
scroll to position [209, 0]
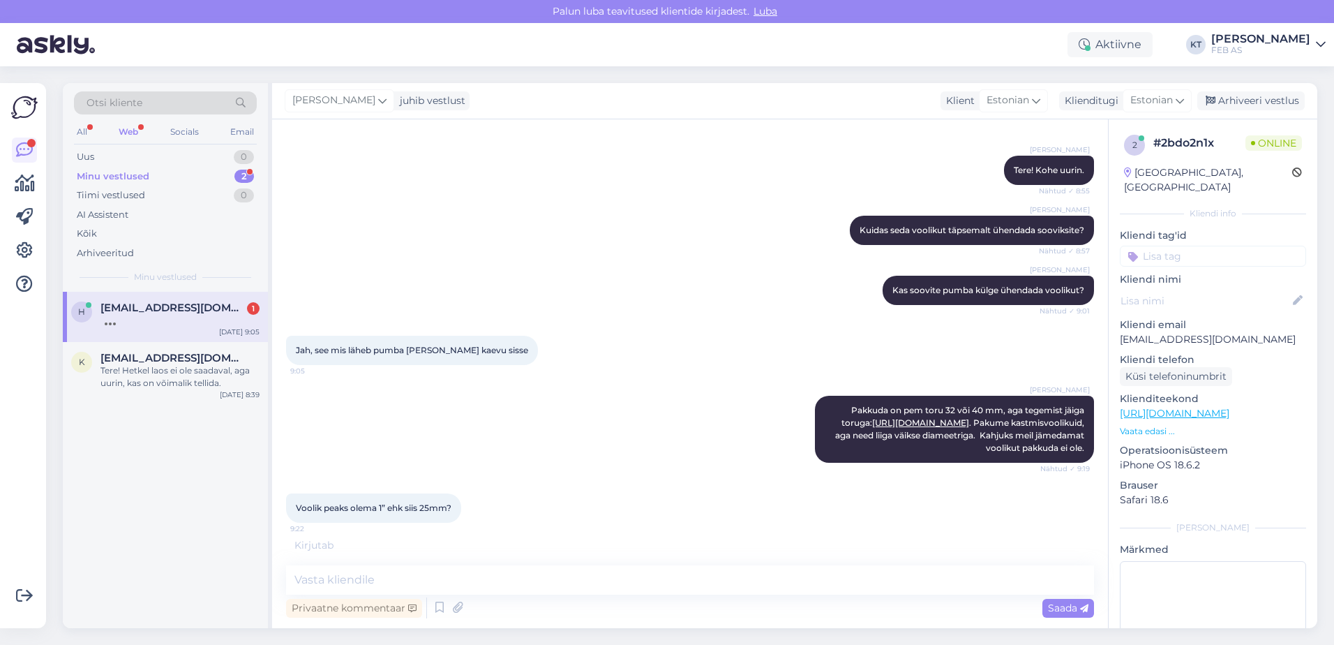
click at [190, 318] on div at bounding box center [179, 320] width 159 height 13
click at [385, 574] on textarea at bounding box center [690, 579] width 808 height 29
click at [451, 502] on span "Voolik peaks olema 1” ehk siis 25mm?" at bounding box center [374, 507] width 156 height 10
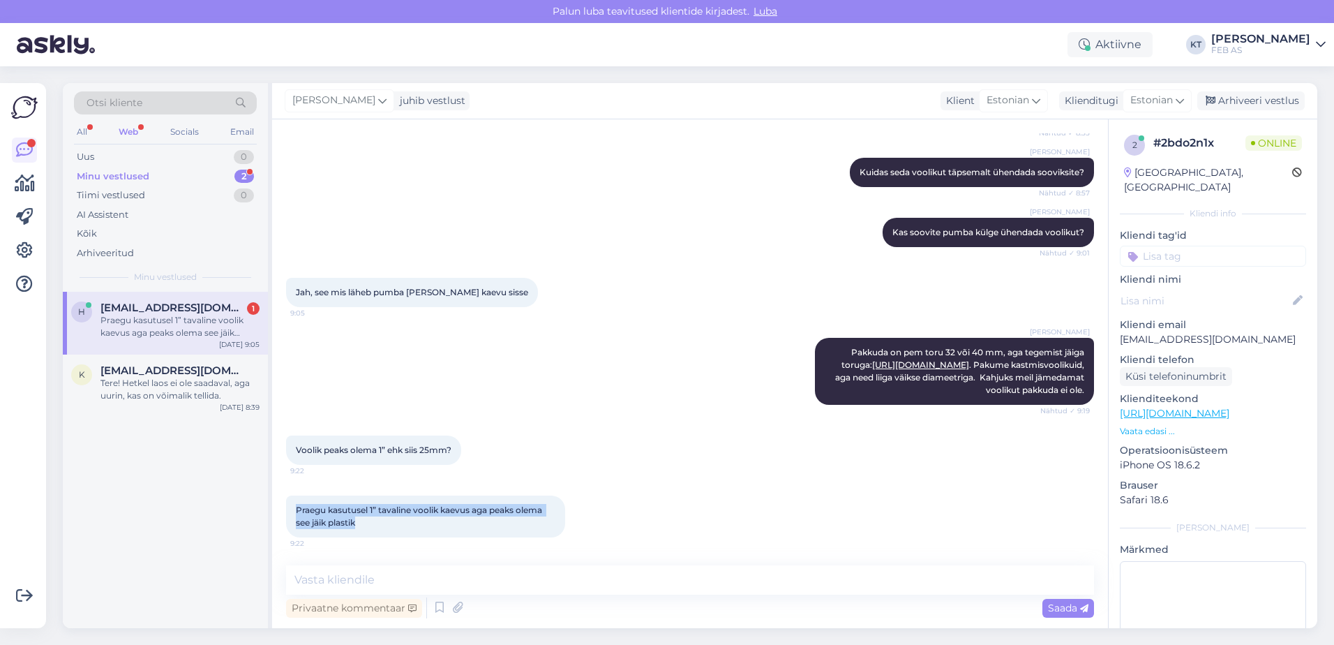
drag, startPoint x: 367, startPoint y: 525, endPoint x: 290, endPoint y: 504, distance: 80.2
click at [290, 504] on div "Praegu kasutusel 1” tavaline voolik kaevus aga peaks olema see jäik plastik 9:22" at bounding box center [425, 516] width 279 height 42
copy span "Praegu kasutusel 1” tavaline voolik kaevus aga peaks olema see jäik plastik"
click at [314, 578] on textarea at bounding box center [690, 579] width 808 height 29
click at [655, 483] on div "Praegu kasutusel 1” tavaline voolik kaevus aga peaks olema see jäik plastik 9:22" at bounding box center [690, 516] width 808 height 73
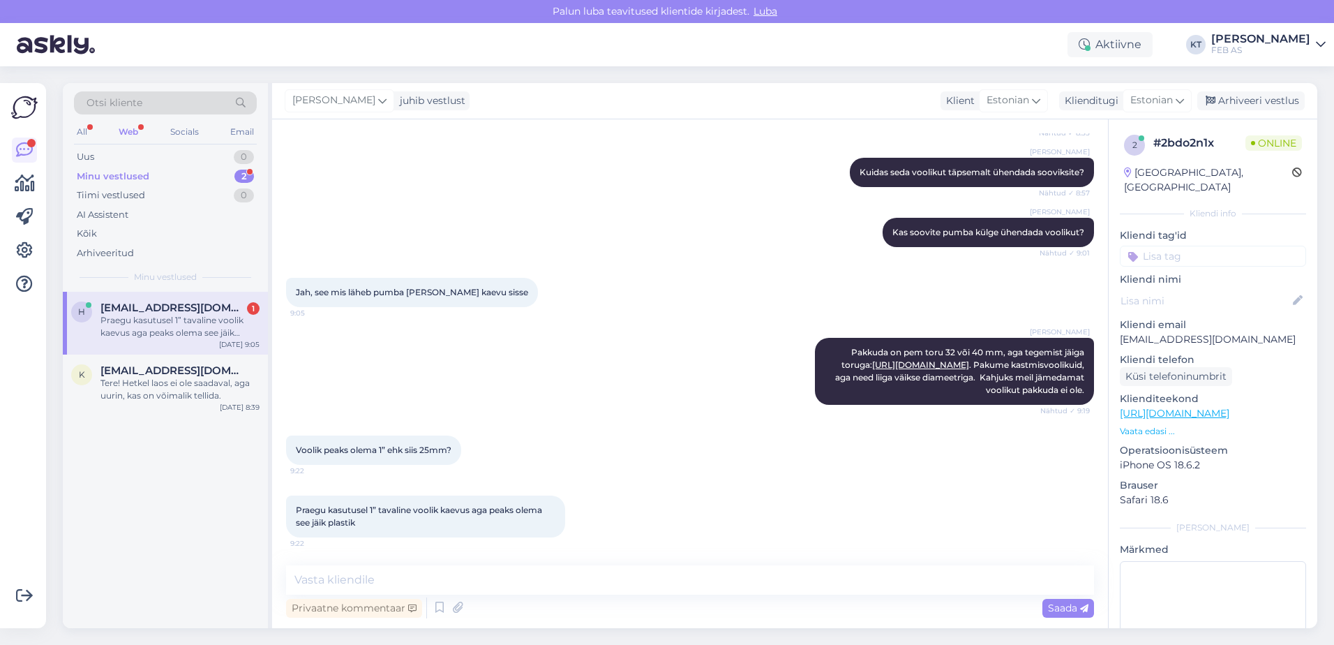
click at [150, 327] on div "Praegu kasutusel 1” tavaline voolik kaevus aga peaks olema see jäik plastik" at bounding box center [179, 326] width 159 height 25
click at [658, 486] on div "Praegu kasutusel 1” tavaline voolik kaevus aga peaks olema see jäik plastik 9:22" at bounding box center [690, 516] width 808 height 73
click at [654, 507] on div "Praegu kasutusel 1” tavaline voolik kaevus aga peaks olema see jäik plastik 9:22" at bounding box center [690, 516] width 808 height 73
click at [384, 573] on textarea at bounding box center [690, 579] width 808 height 29
click at [403, 569] on textarea at bounding box center [690, 579] width 808 height 29
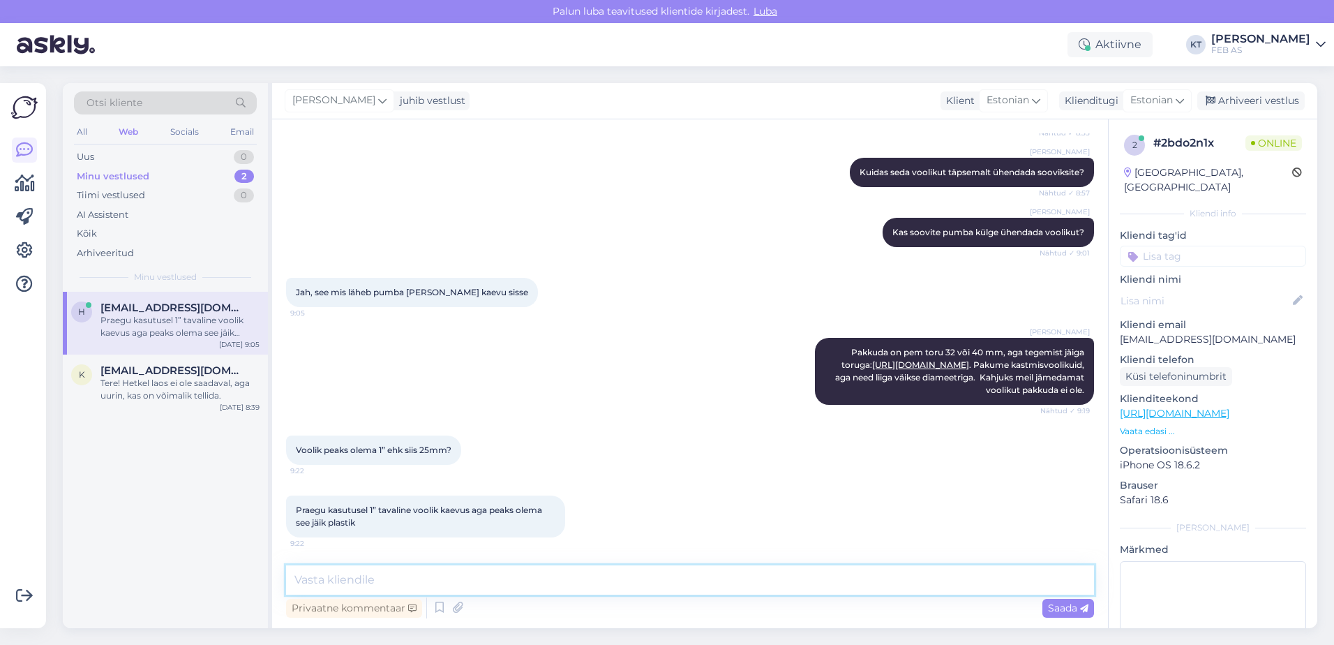
click at [583, 578] on textarea at bounding box center [690, 579] width 808 height 29
click at [444, 571] on textarea at bounding box center [690, 579] width 808 height 29
paste textarea "[URL][DOMAIN_NAME]"
type textarea "Pakkuda oleks selline imivoolik: [URL][DOMAIN_NAME]"
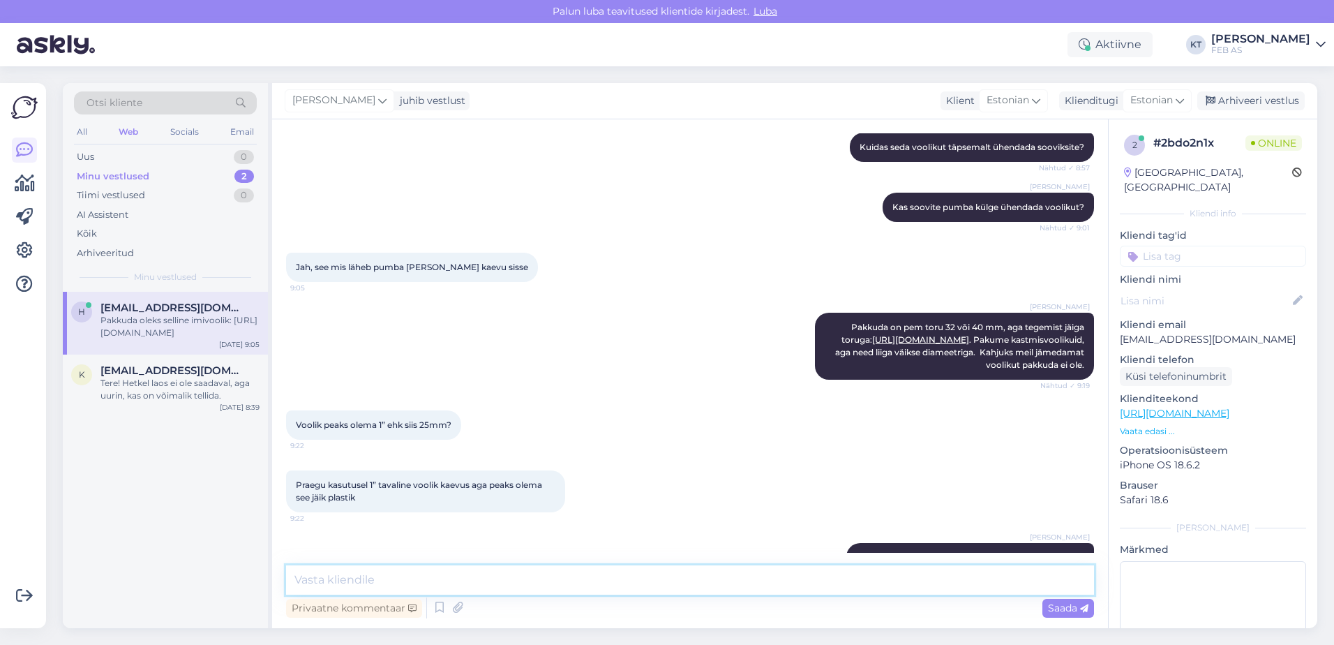
scroll to position [340, 0]
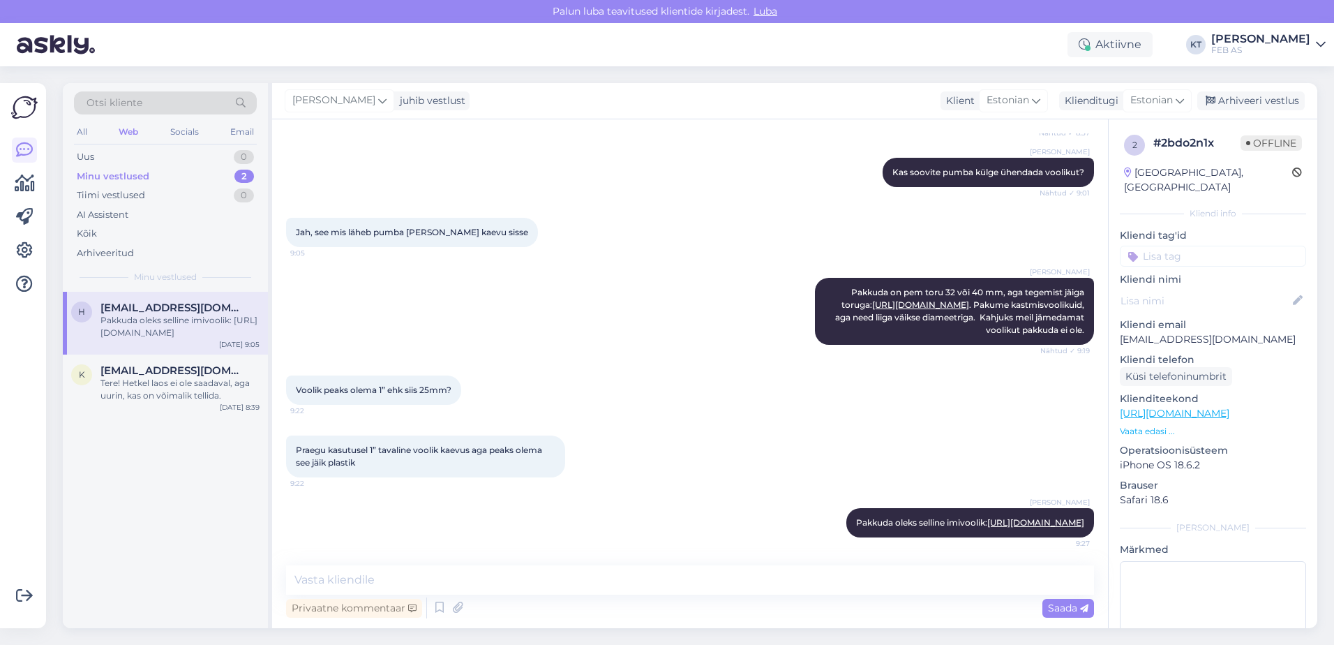
click at [710, 360] on div "Voolik peaks olema 1” ehk siis 25mm? 9:22" at bounding box center [690, 390] width 808 height 60
click at [733, 453] on div "Praegu kasutusel 1” tavaline voolik kaevus aga peaks olema see jäik plastik 9:22" at bounding box center [690, 456] width 808 height 73
click at [589, 529] on div "[PERSON_NAME] oleks selline imivoolik: [URL][DOMAIN_NAME] 9:27" at bounding box center [690, 523] width 808 height 60
click at [129, 380] on div "Tere! Hetkel laos ei ole saadaval, aga uurin, kas on võimalik tellida." at bounding box center [179, 389] width 159 height 25
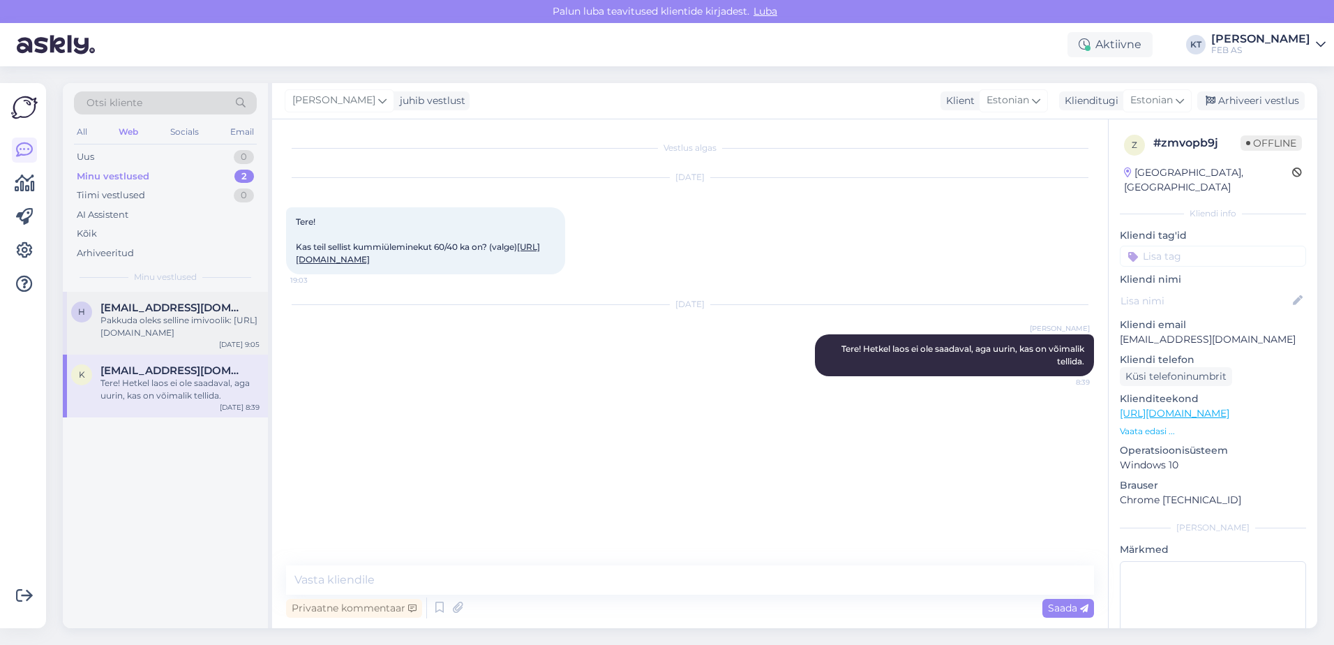
click at [167, 327] on div "Pakkuda oleks selline imivoolik: [URL][DOMAIN_NAME]" at bounding box center [179, 326] width 159 height 25
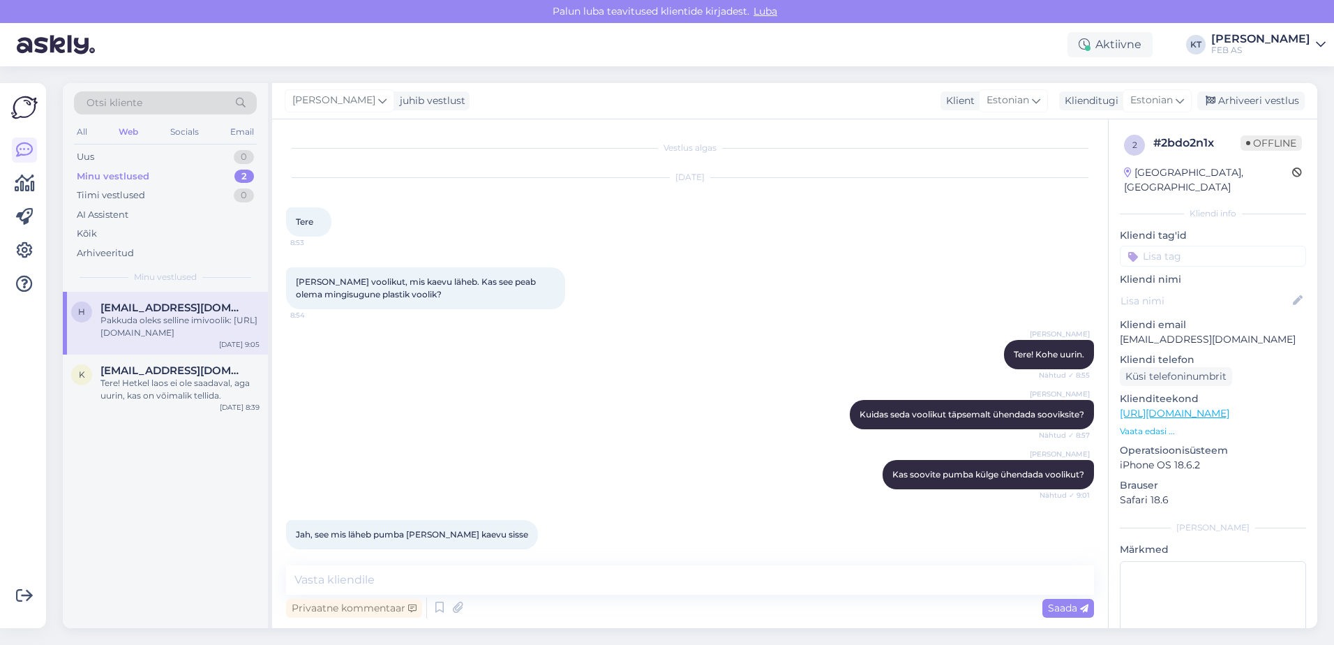
scroll to position [340, 0]
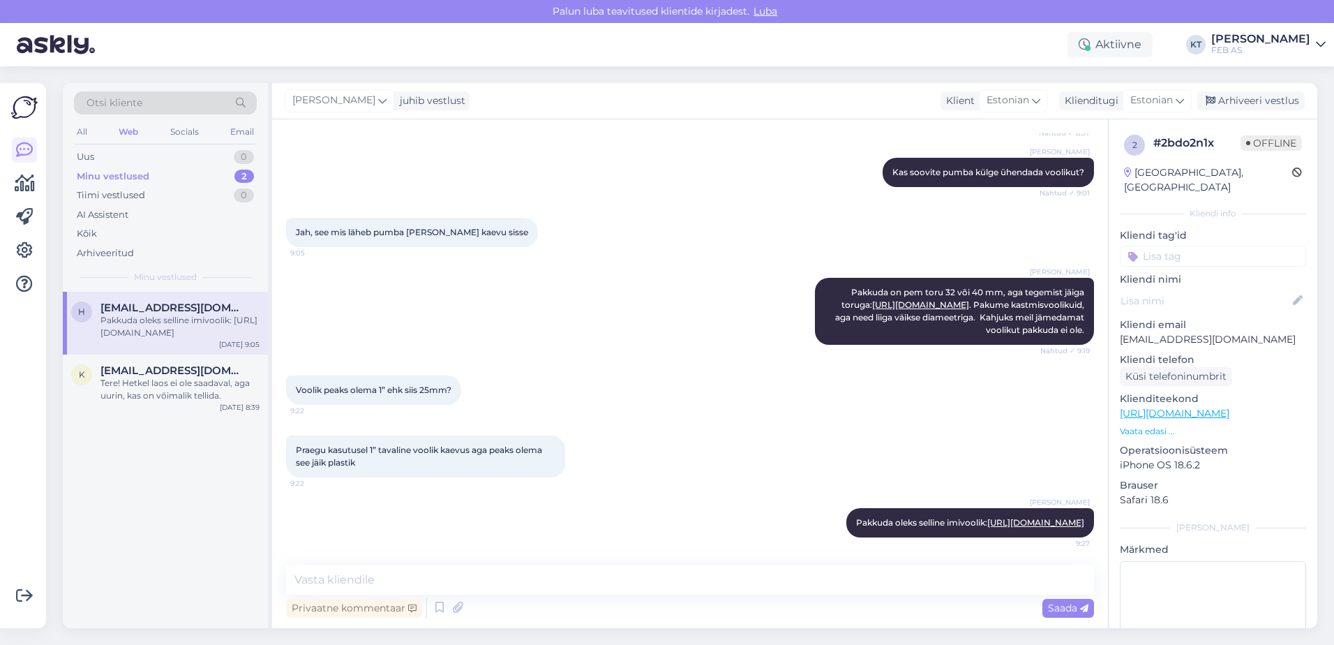
click at [721, 531] on div "[PERSON_NAME] oleks selline imivoolik: [URL][DOMAIN_NAME] 9:27" at bounding box center [690, 523] width 808 height 60
click at [987, 523] on link "[URL][DOMAIN_NAME]" at bounding box center [1035, 522] width 97 height 10
click at [479, 576] on textarea at bounding box center [690, 579] width 808 height 29
type textarea "K"
click at [188, 315] on div "Pakkuda oleks selline imivoolik: [URL][DOMAIN_NAME]" at bounding box center [179, 326] width 159 height 25
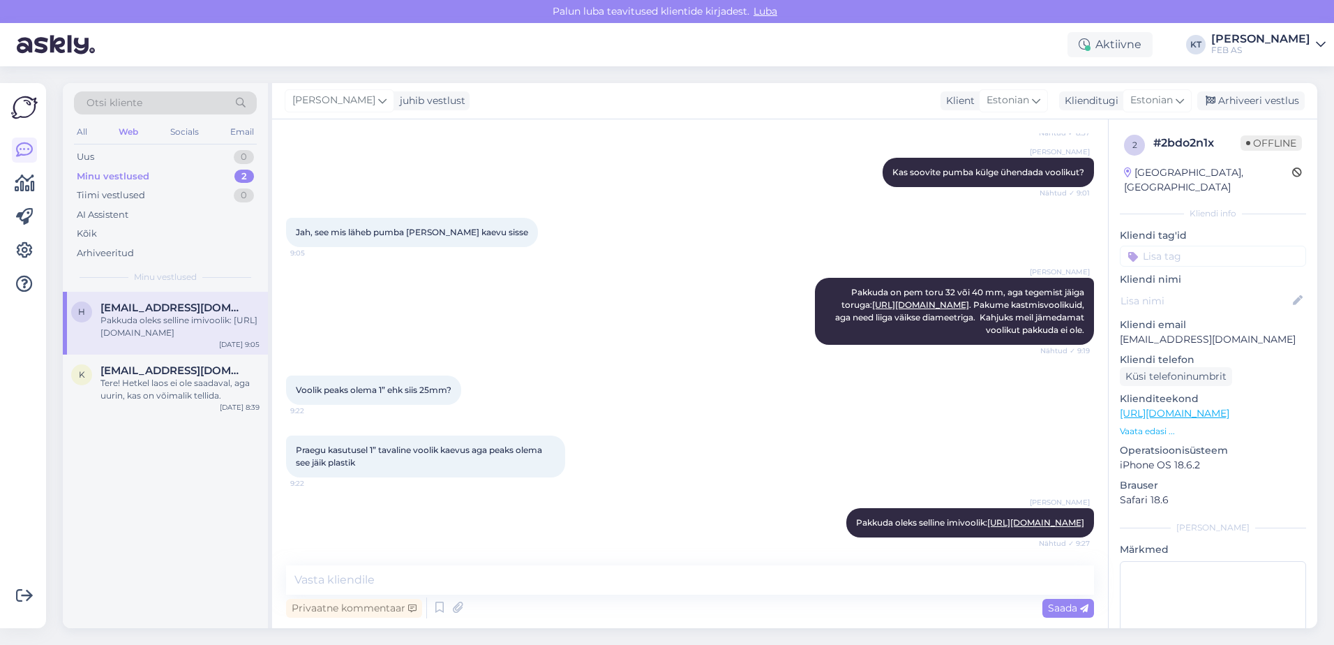
scroll to position [0, 0]
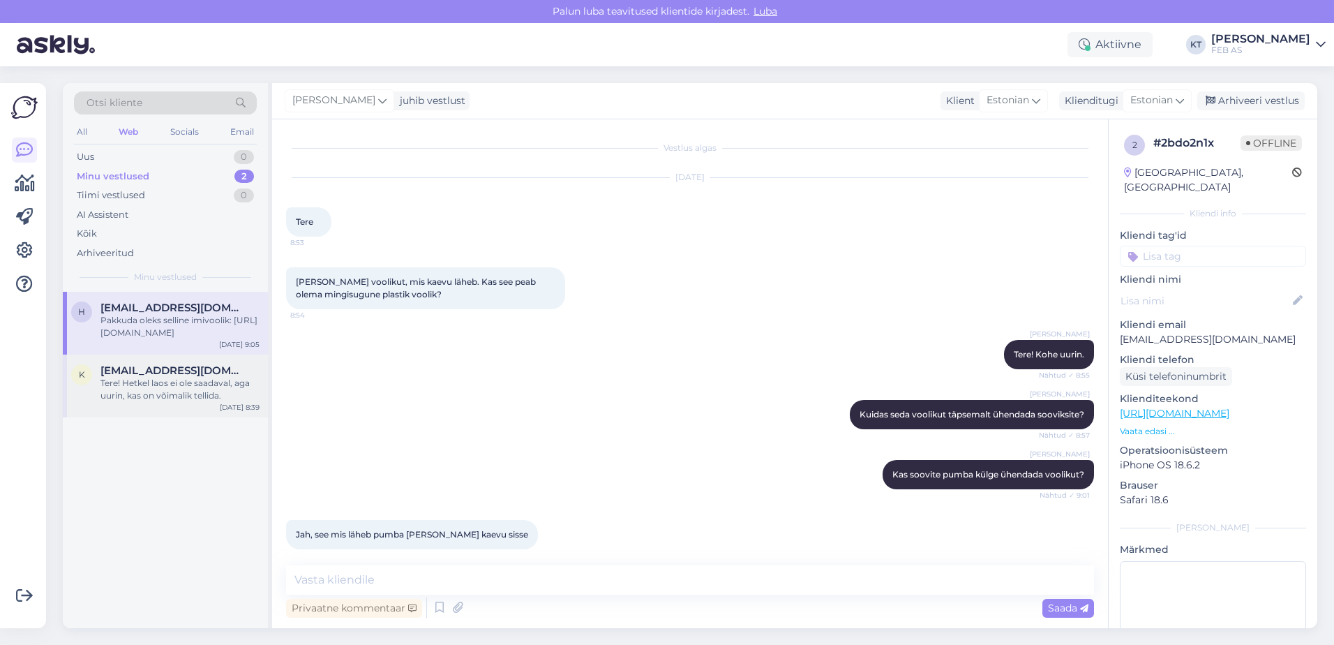
click at [170, 368] on span "[EMAIL_ADDRESS][DOMAIN_NAME]" at bounding box center [172, 370] width 145 height 13
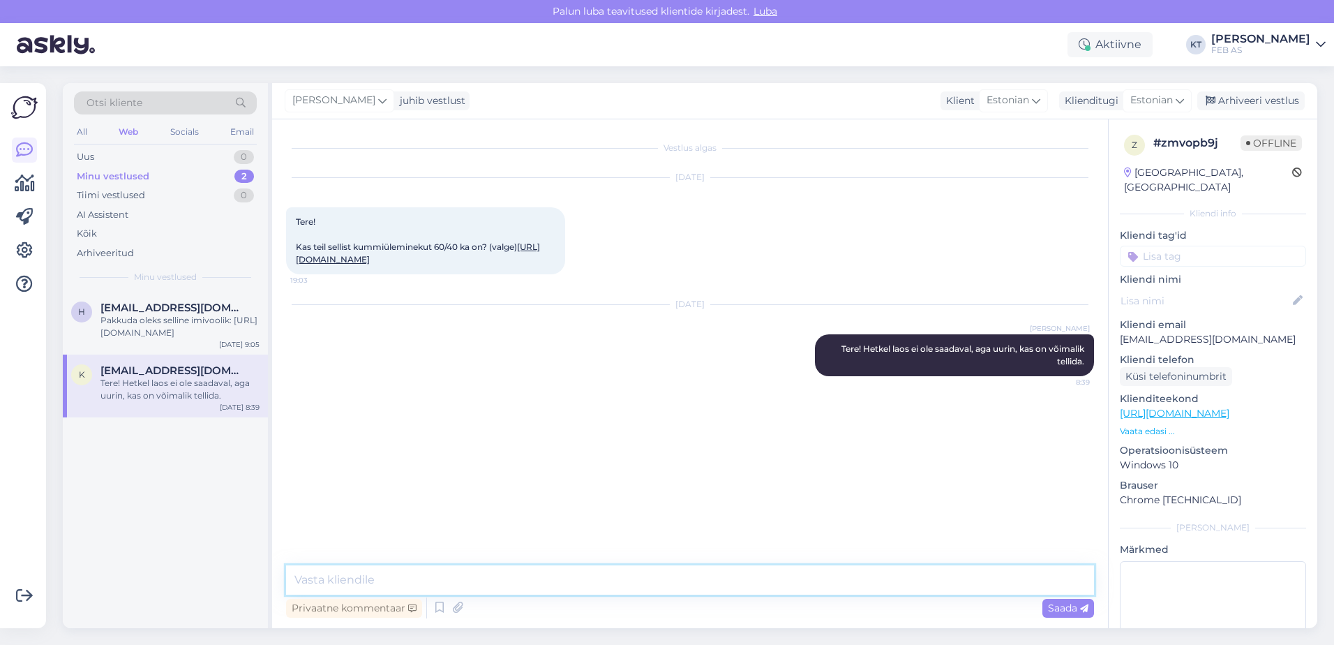
click at [460, 571] on textarea at bounding box center [690, 579] width 808 height 29
type textarea "Kahjuks me ei paku sellist 60/40 kummiüleminekut."
